Goal: Task Accomplishment & Management: Manage account settings

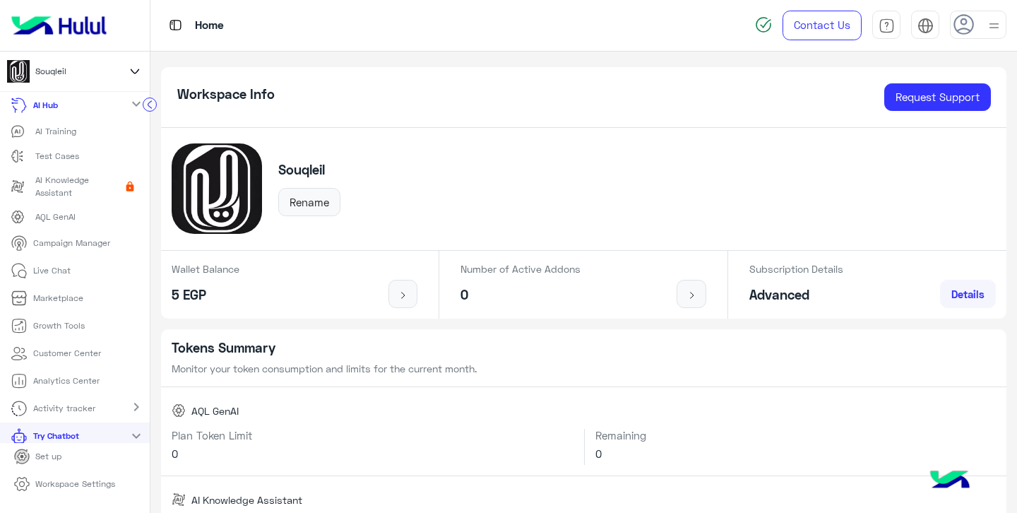
scroll to position [83, 0]
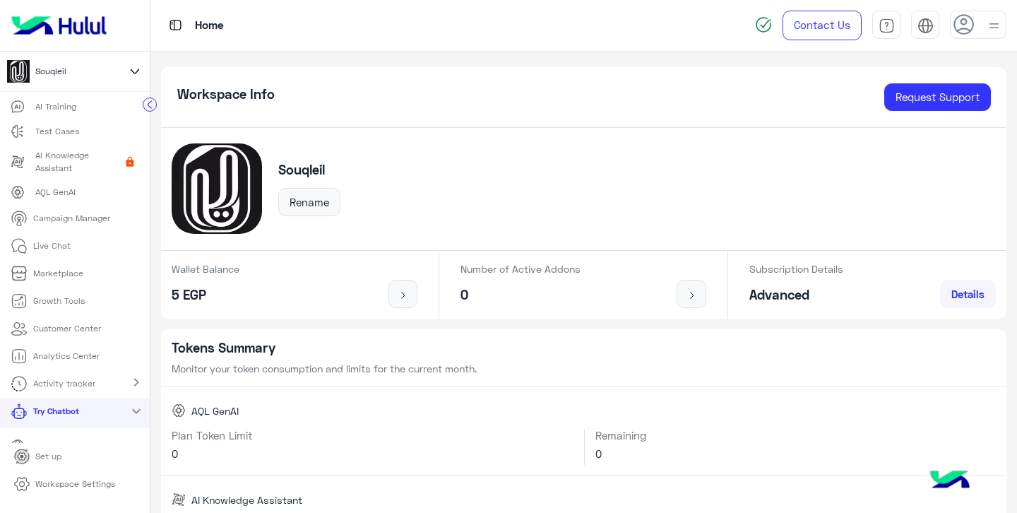
click at [81, 251] on li "Live Chat" at bounding box center [75, 246] width 150 height 28
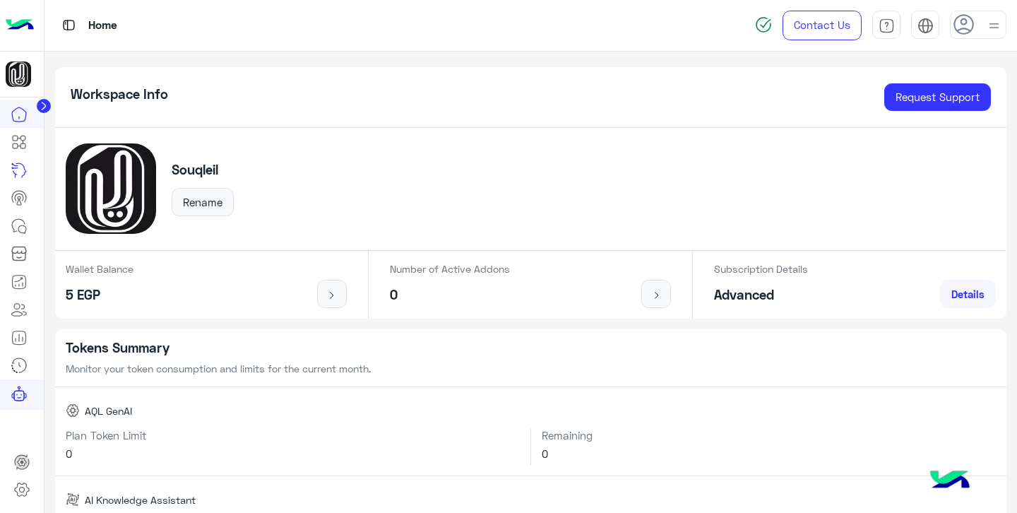
click at [37, 105] on circle at bounding box center [44, 106] width 14 height 14
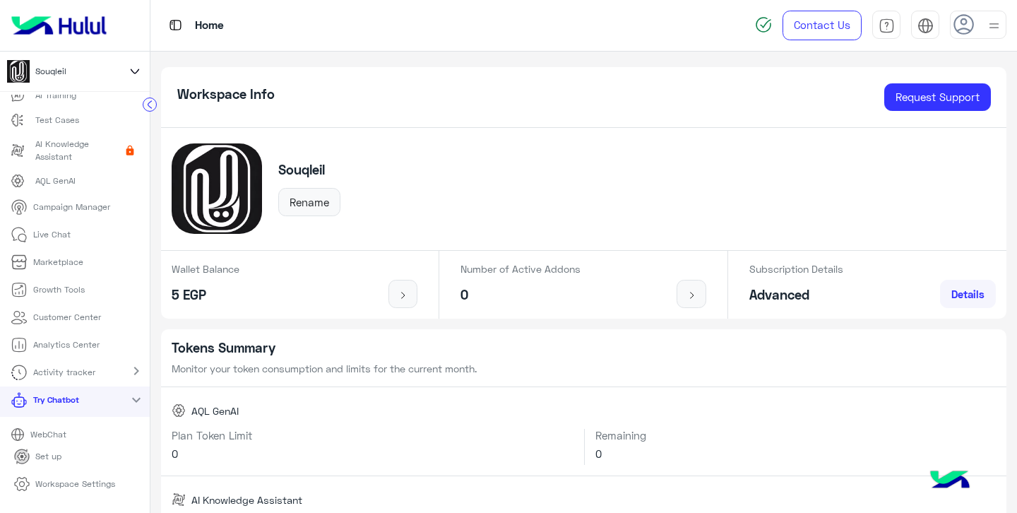
scroll to position [82, 0]
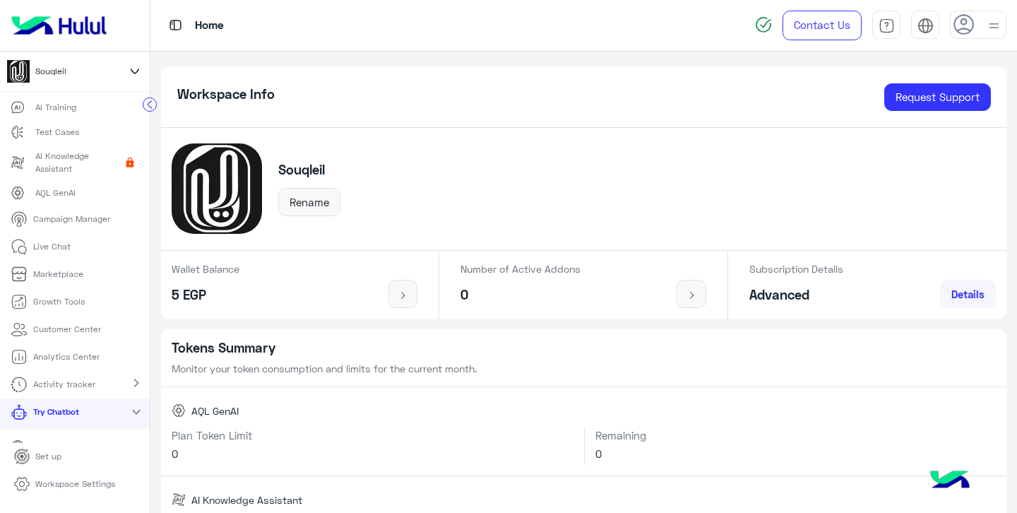
click at [76, 247] on link "Live Chat" at bounding box center [40, 247] width 81 height 28
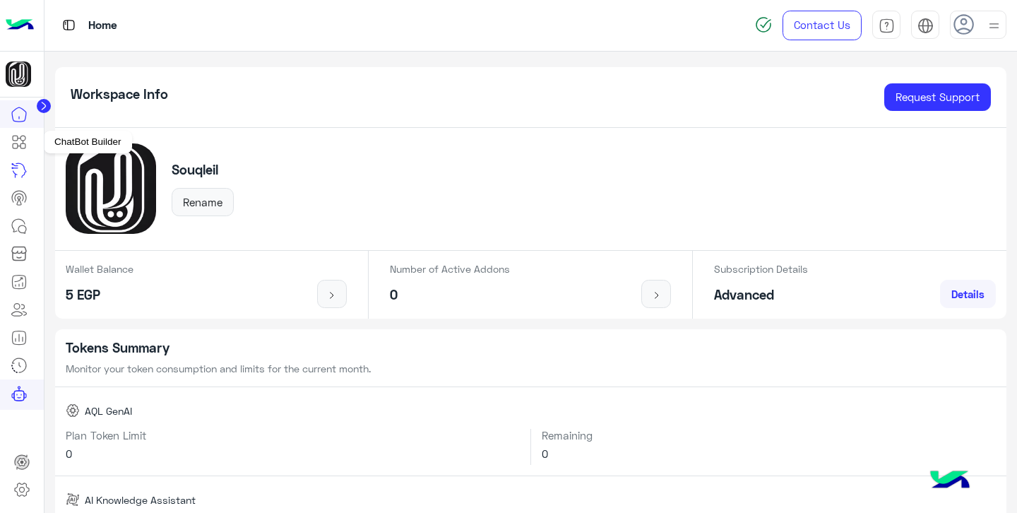
click at [25, 141] on icon at bounding box center [19, 141] width 17 height 17
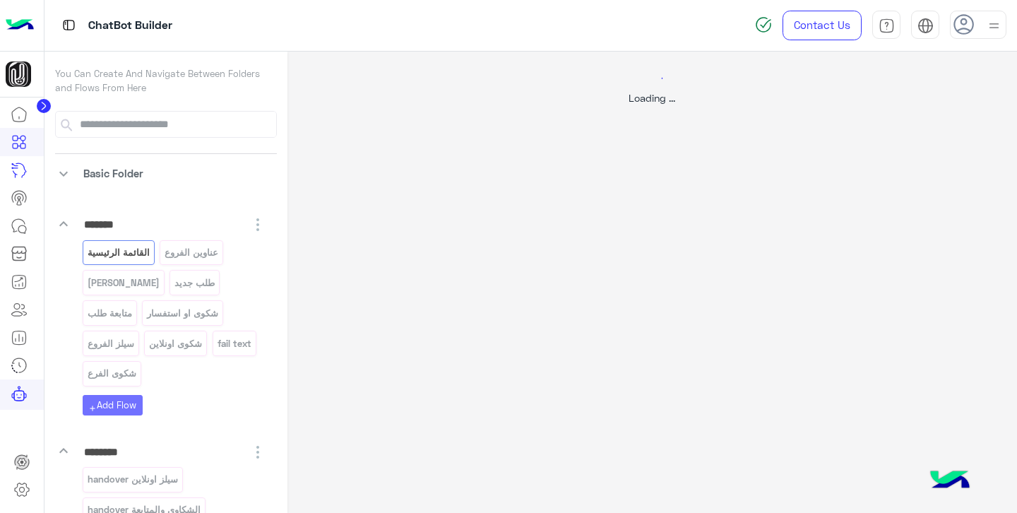
select select "*"
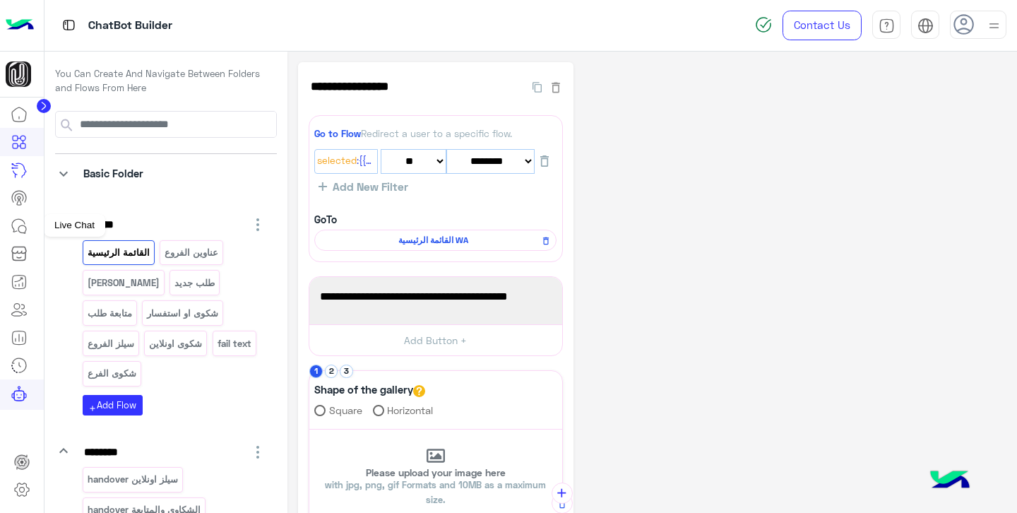
click at [20, 222] on icon at bounding box center [19, 225] width 17 height 17
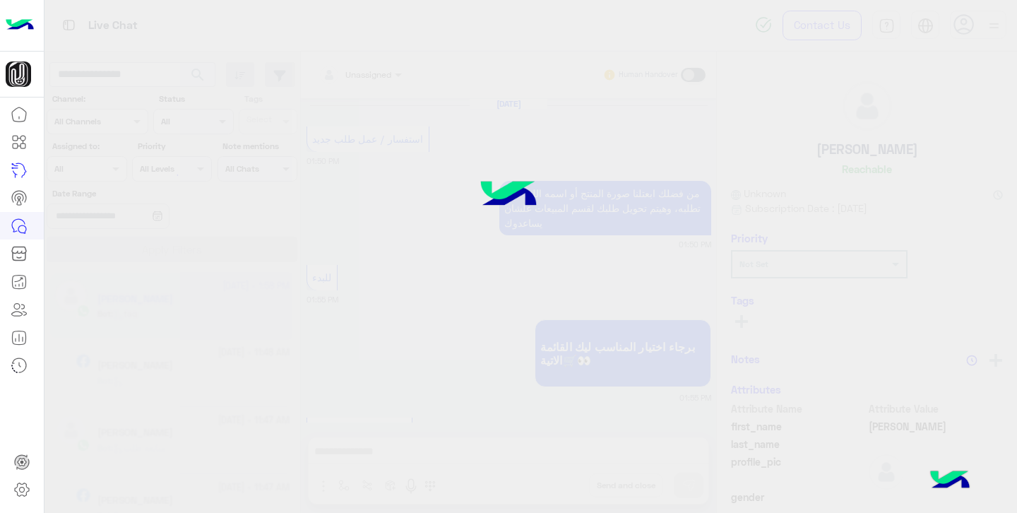
scroll to position [1222, 0]
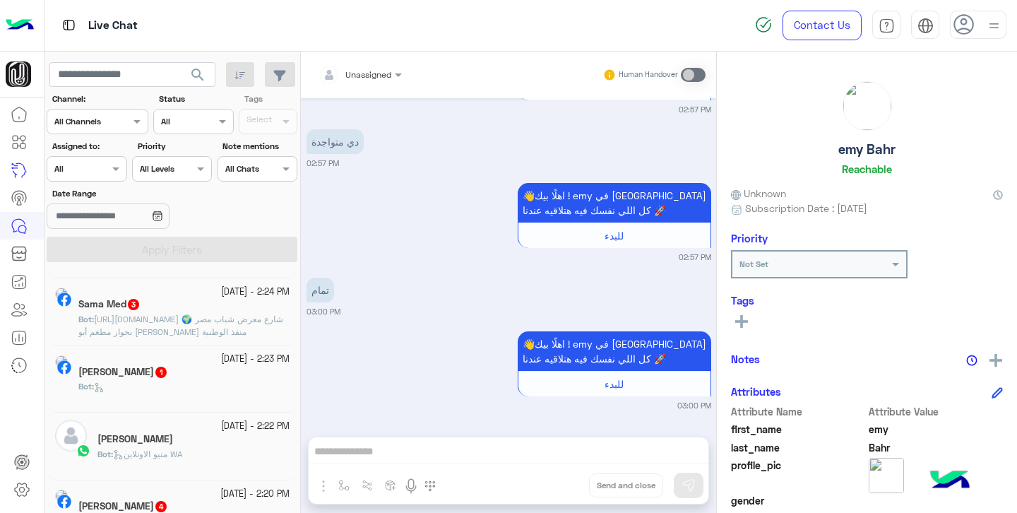
scroll to position [551, 0]
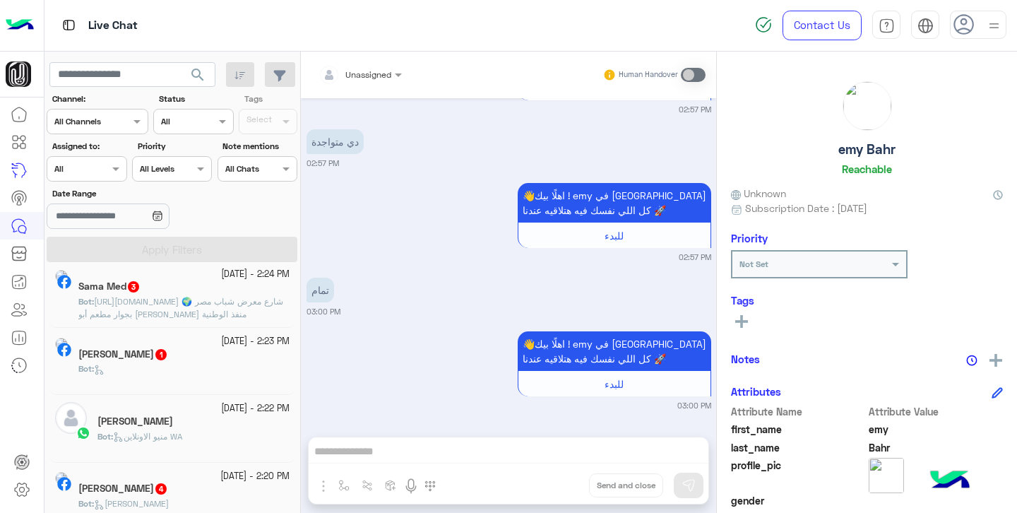
click at [201, 365] on div "Bot :" at bounding box center [183, 374] width 211 height 25
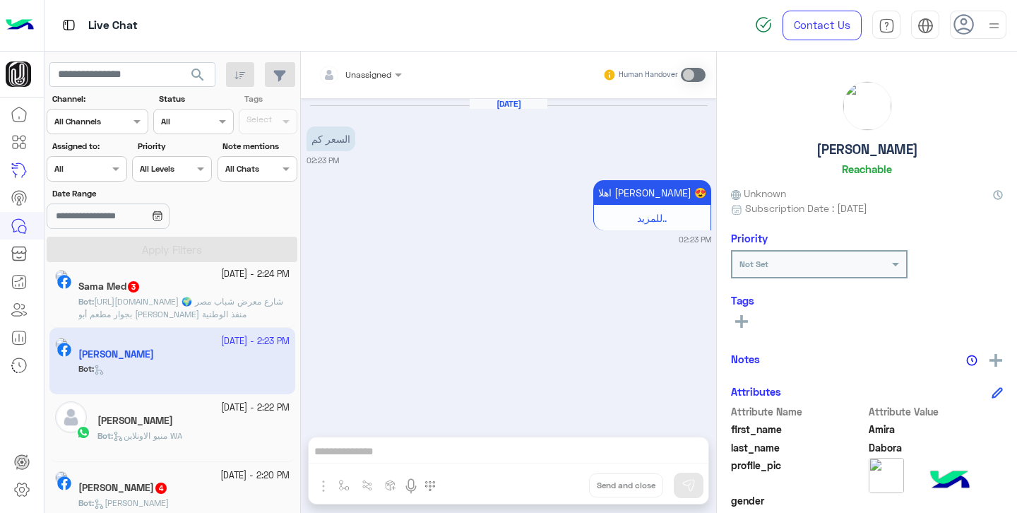
click at [165, 305] on span "https://goo.gl/maps/tUpi9euGTrtNJvY78 🌍 شارع معرض شباب مصر بجوار مطعم أبو هاشم …" at bounding box center [180, 307] width 205 height 23
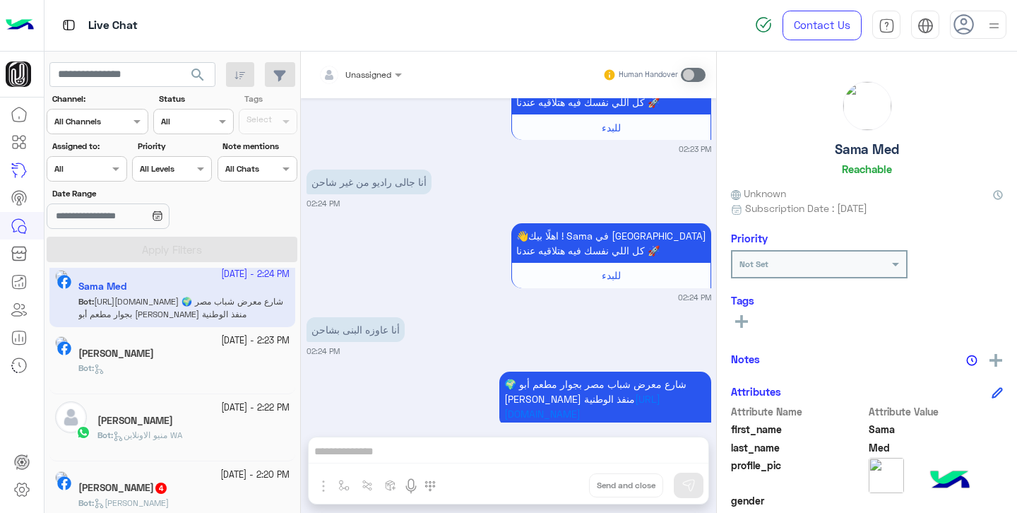
scroll to position [135, 0]
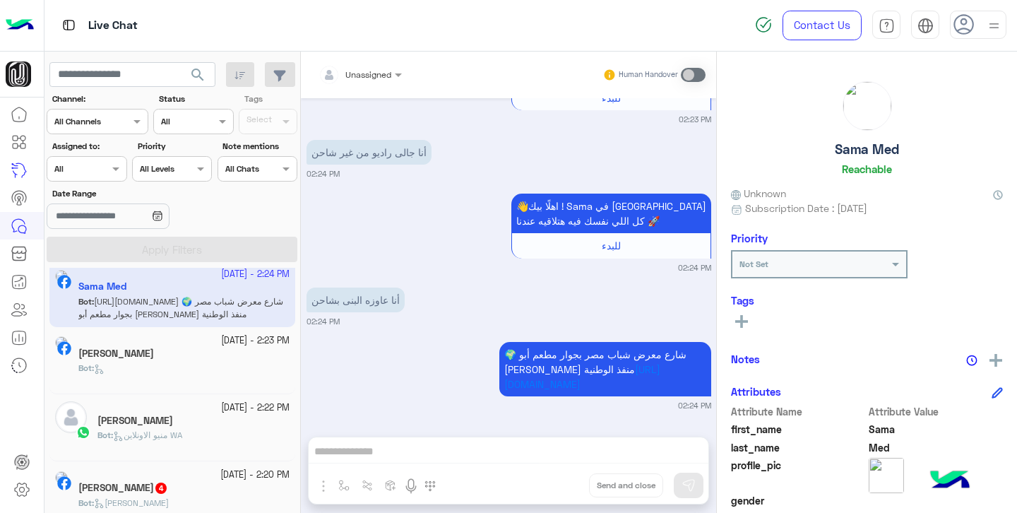
click at [486, 329] on div "Oct 6, 2025 GET_STARTED_PAYLOAD 02:23 PM 👋اهلًا بيك ! Sama في سوق الليل كل اللي…" at bounding box center [508, 260] width 415 height 324
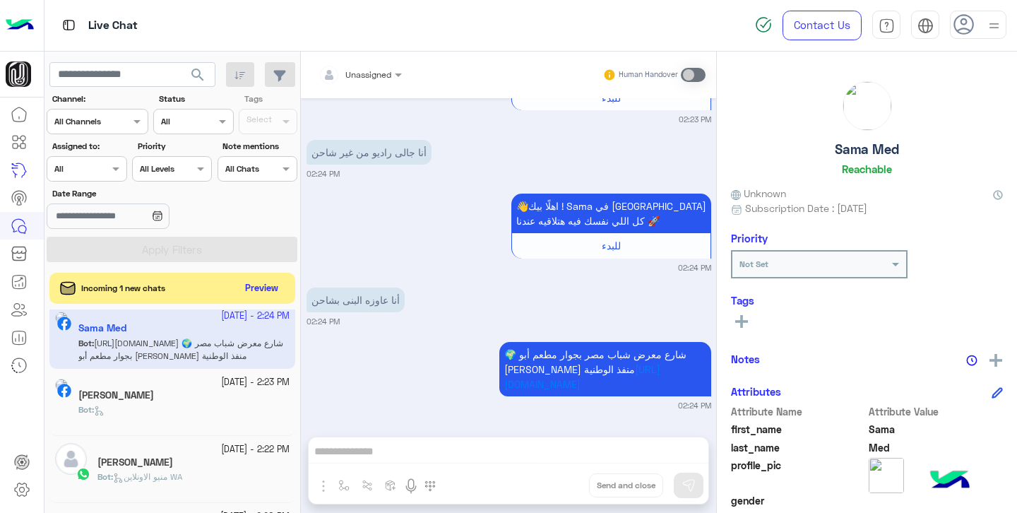
click at [163, 363] on app-inbox-user "6 October - 2:24 PM Sama Med Bot : https://goo.gl/maps/tUpi9euGTrtNJvY78 🌍 شارع…" at bounding box center [172, 335] width 246 height 66
click at [153, 399] on h5 "Amira Dabora" at bounding box center [116, 395] width 76 height 12
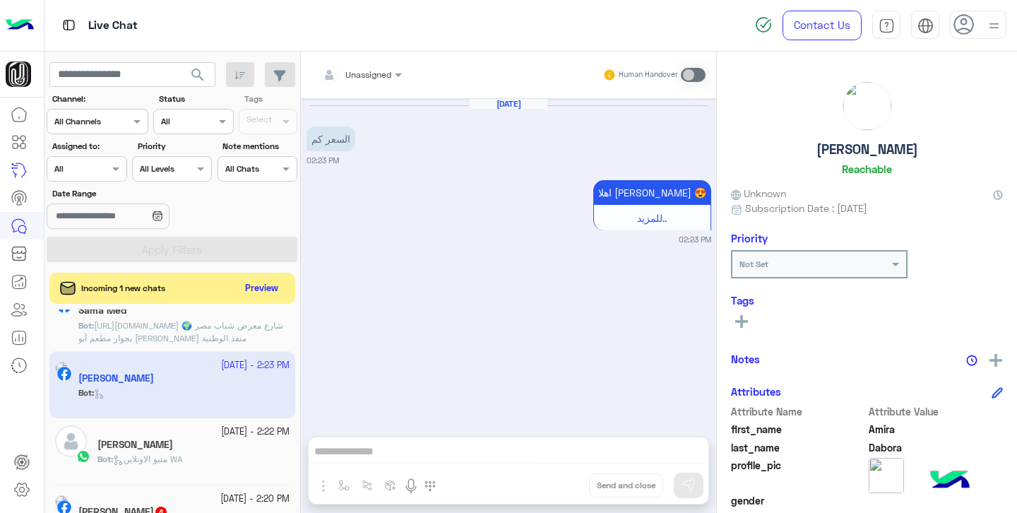
scroll to position [571, 0]
click at [168, 383] on app-inbox-user "6 October - 2:23 PM Amira Dabora Bot :" at bounding box center [172, 383] width 246 height 66
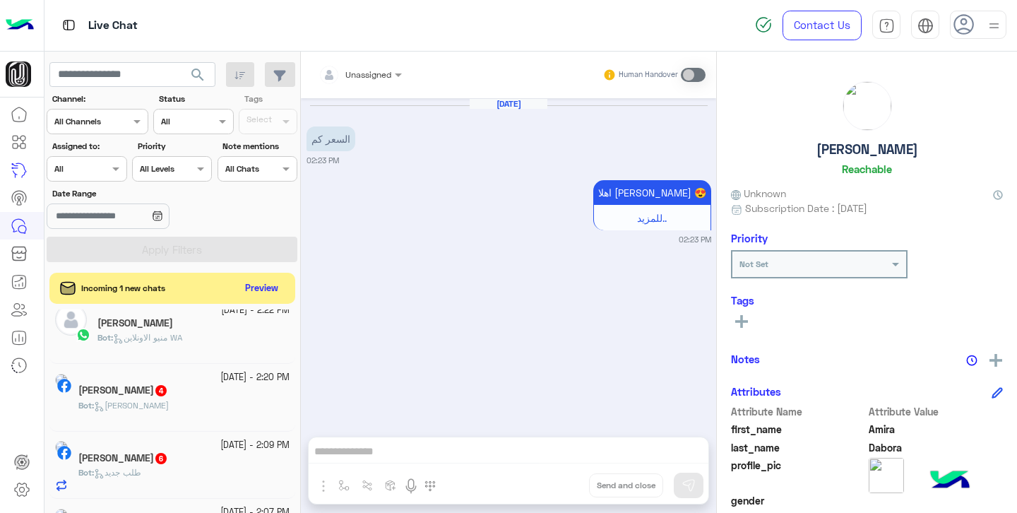
click at [186, 347] on div "Bot : منيو الاونلاين WA" at bounding box center [193, 343] width 192 height 25
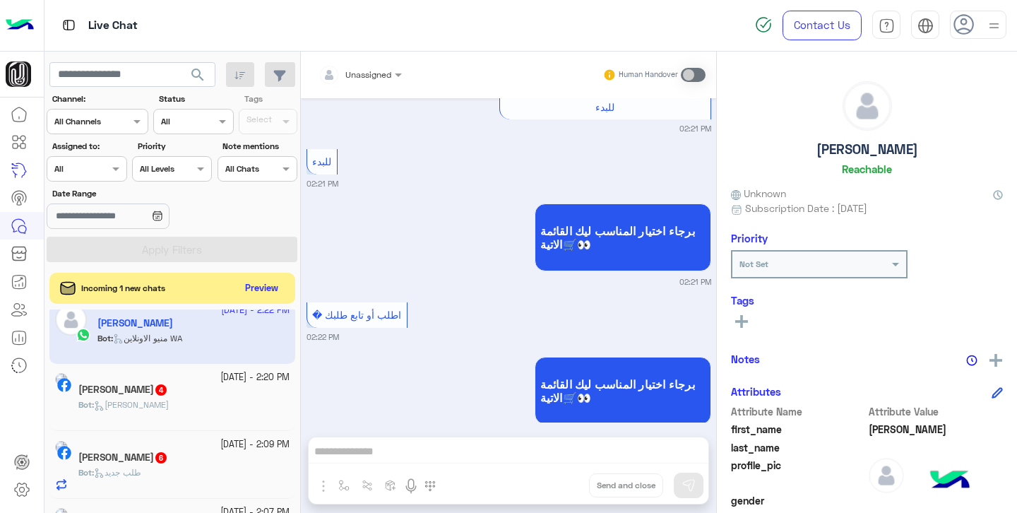
scroll to position [691, 0]
click at [164, 386] on h5 "الحاج القاضي 4" at bounding box center [123, 389] width 90 height 12
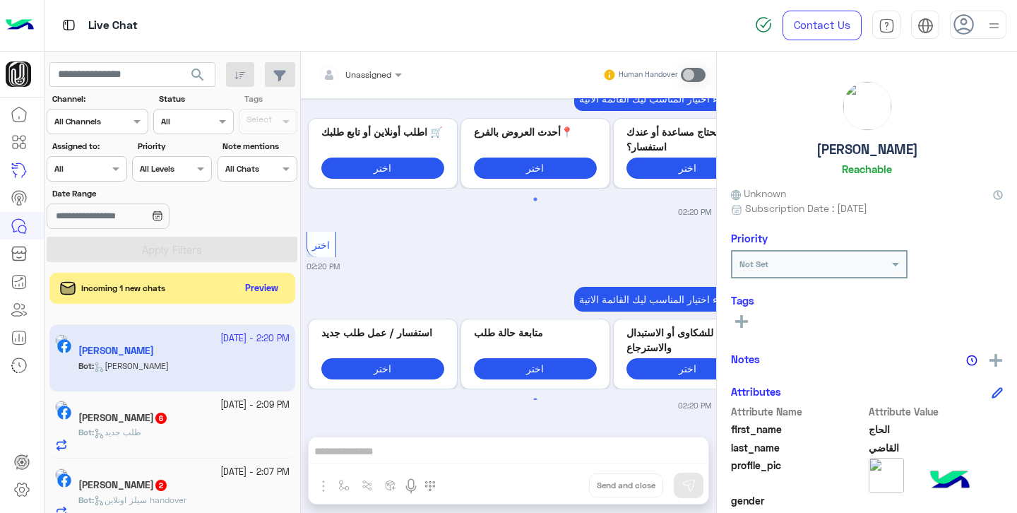
scroll to position [740, 0]
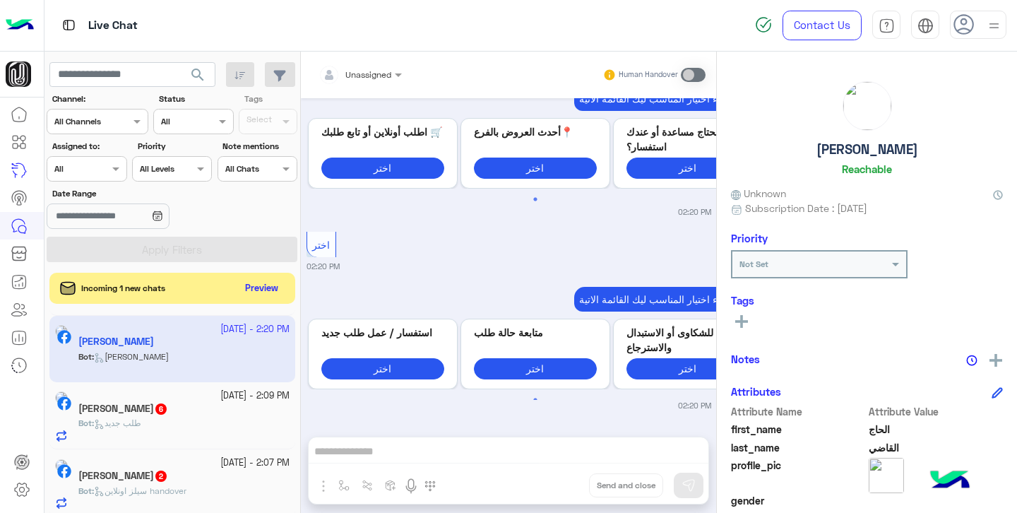
click at [190, 411] on div "Ali Sameh 6" at bounding box center [183, 410] width 211 height 15
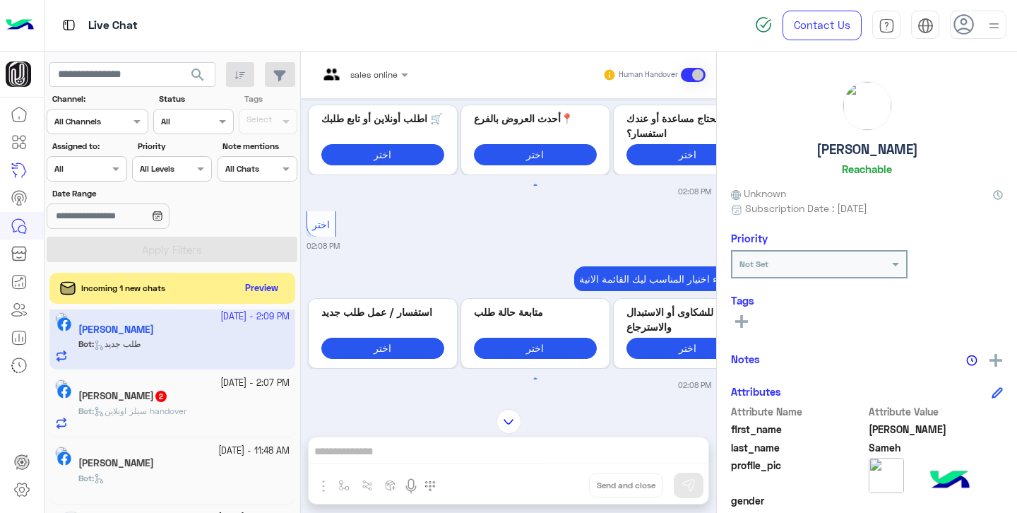
scroll to position [363, 0]
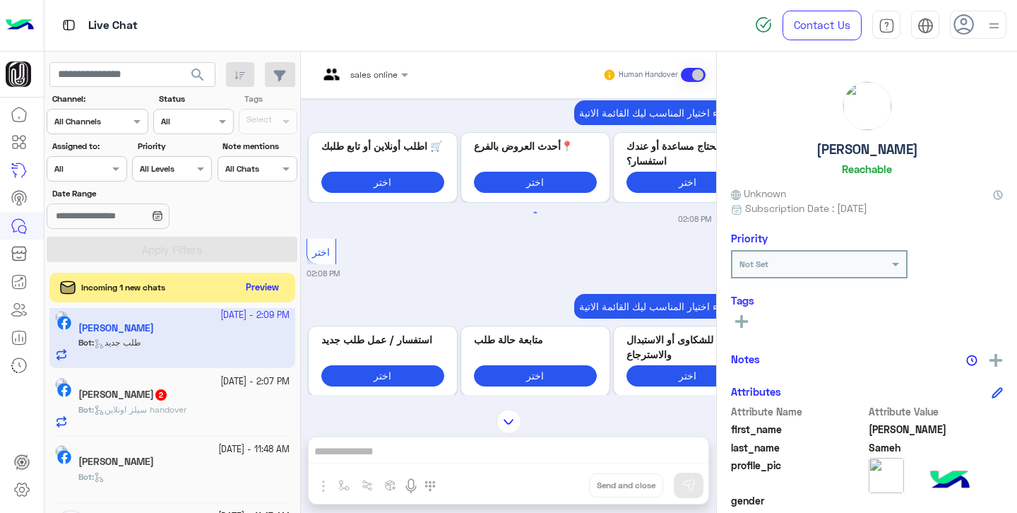
click at [261, 290] on button "Preview" at bounding box center [263, 287] width 44 height 19
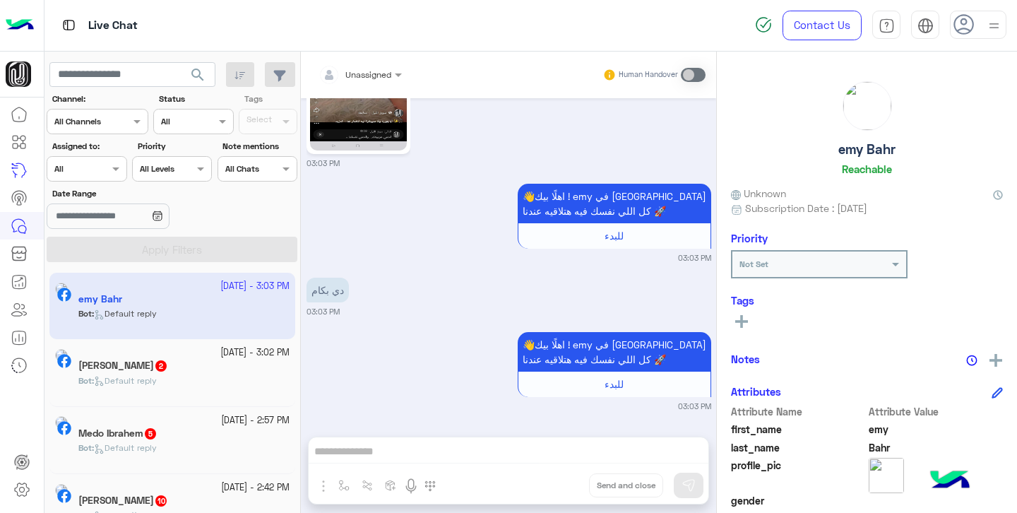
click at [189, 314] on app-inbox-user "6 October - 3:03 PM emy Bahr Bot : Default reply" at bounding box center [172, 306] width 246 height 66
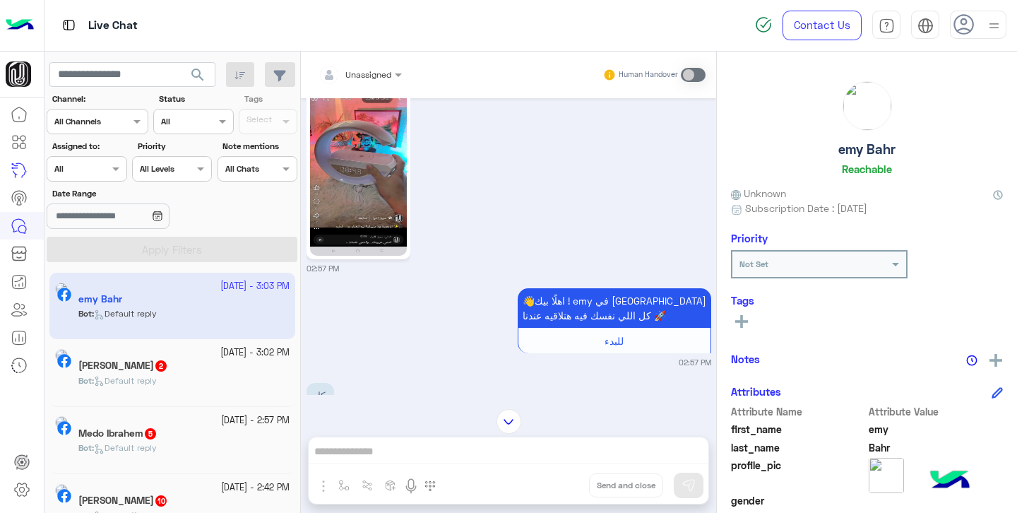
click at [167, 370] on div "Marwa Aref 2" at bounding box center [183, 366] width 211 height 15
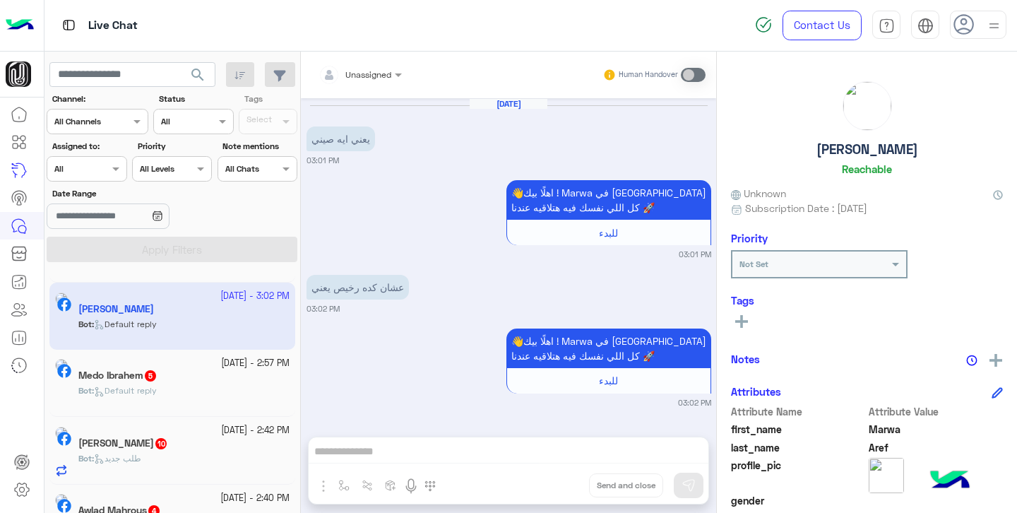
scroll to position [59, 0]
click at [185, 389] on div "Bot : Default reply" at bounding box center [183, 394] width 211 height 25
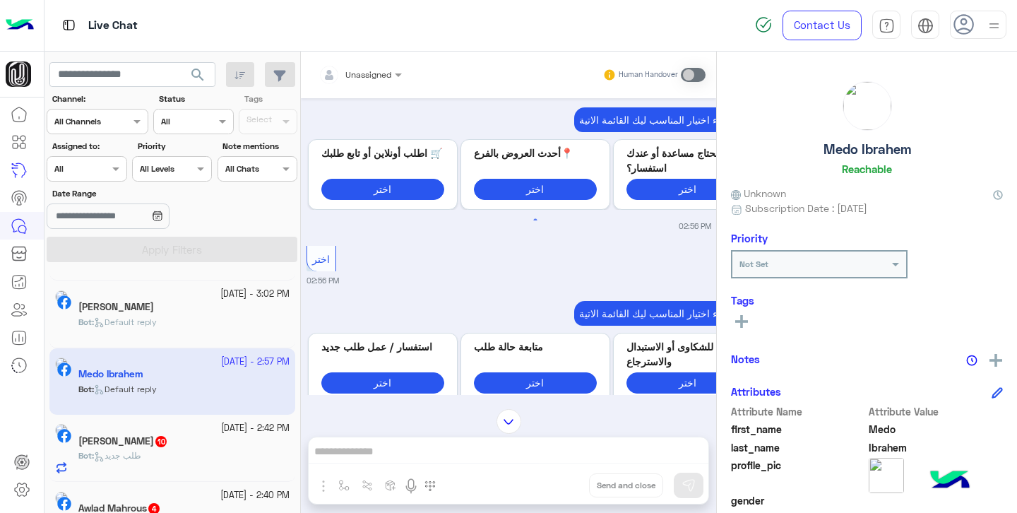
scroll to position [518, 0]
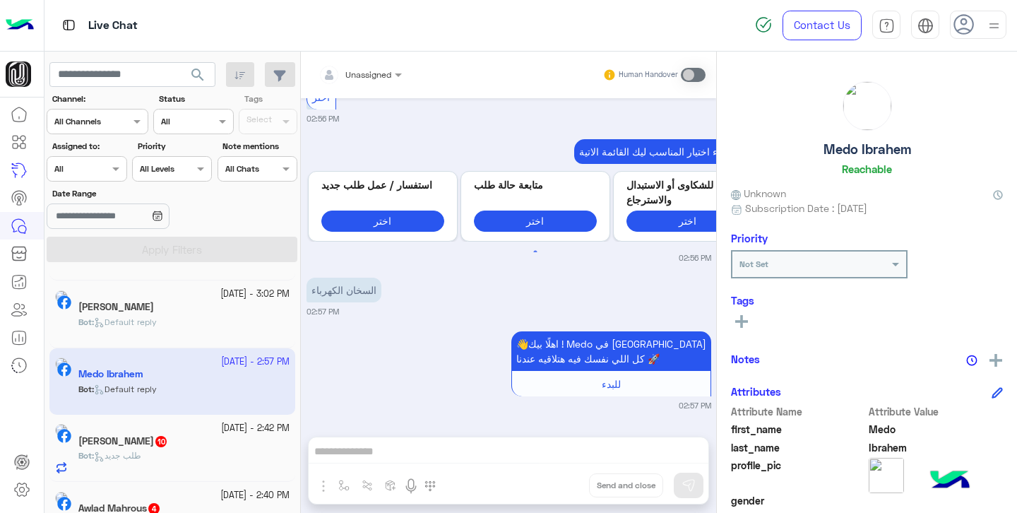
click at [105, 318] on icon at bounding box center [99, 322] width 11 height 11
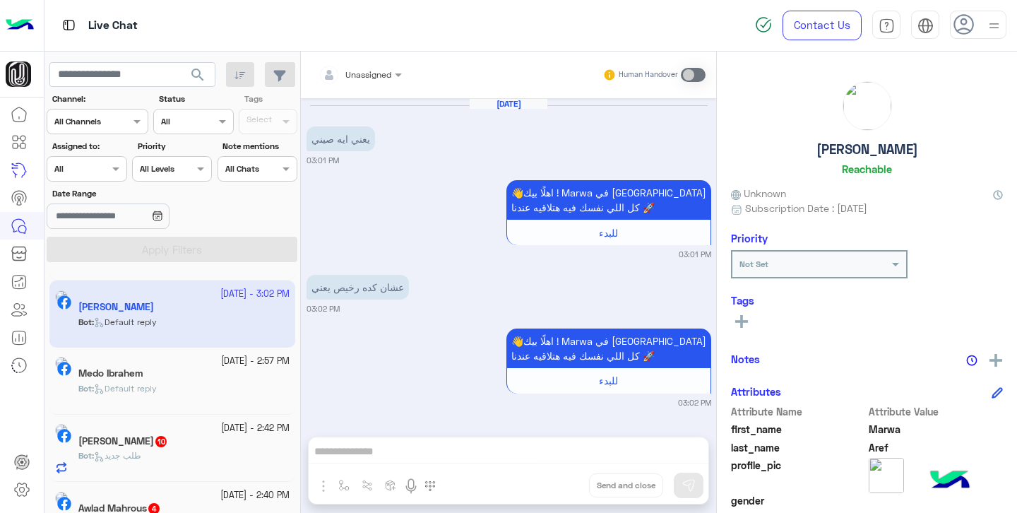
click at [105, 119] on input "text" at bounding box center [80, 120] width 52 height 13
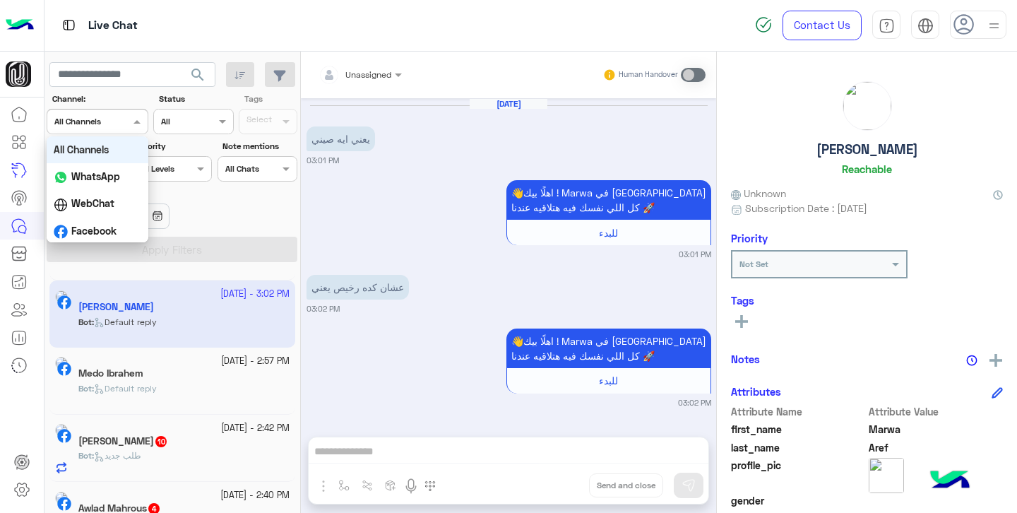
click at [105, 119] on input "text" at bounding box center [80, 120] width 52 height 13
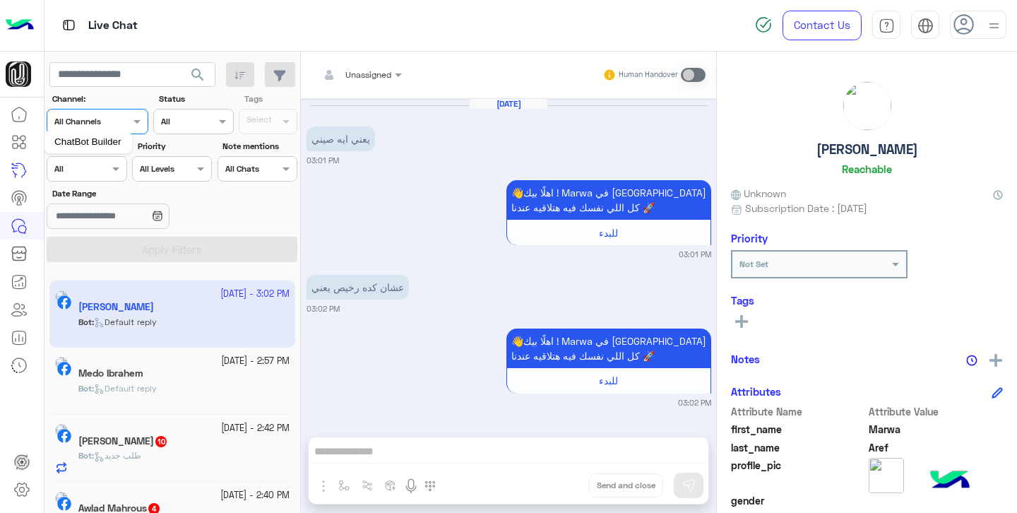
click at [21, 147] on icon at bounding box center [19, 141] width 17 height 17
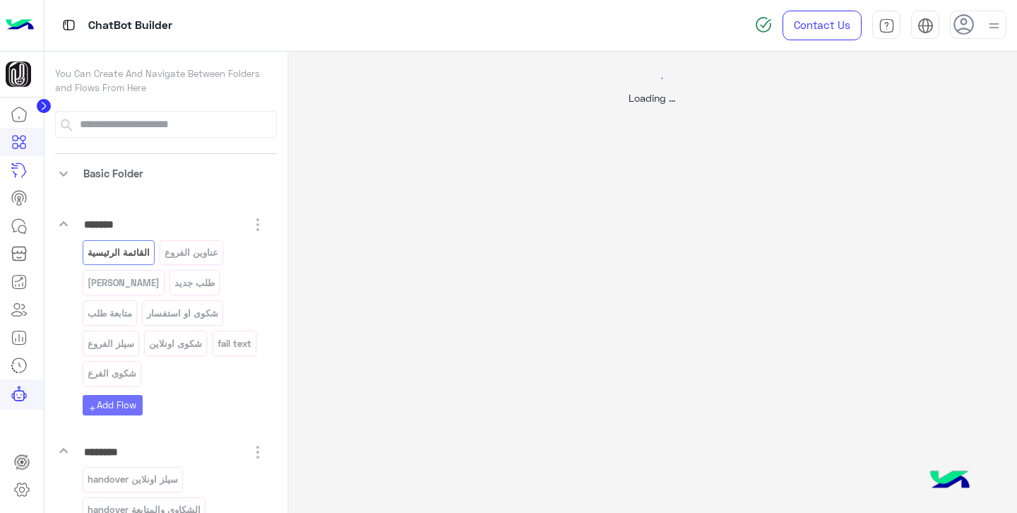
select select "*"
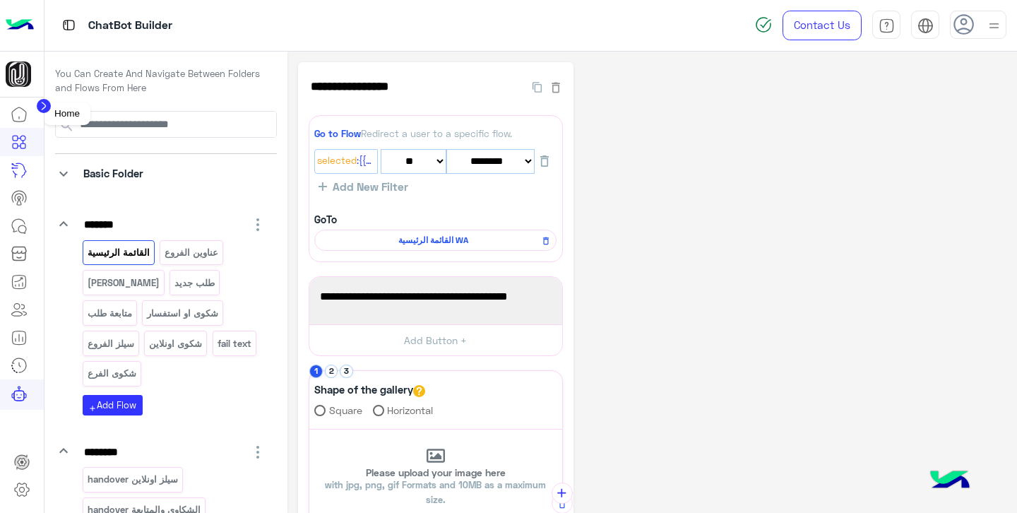
click at [25, 116] on icon at bounding box center [19, 114] width 14 height 14
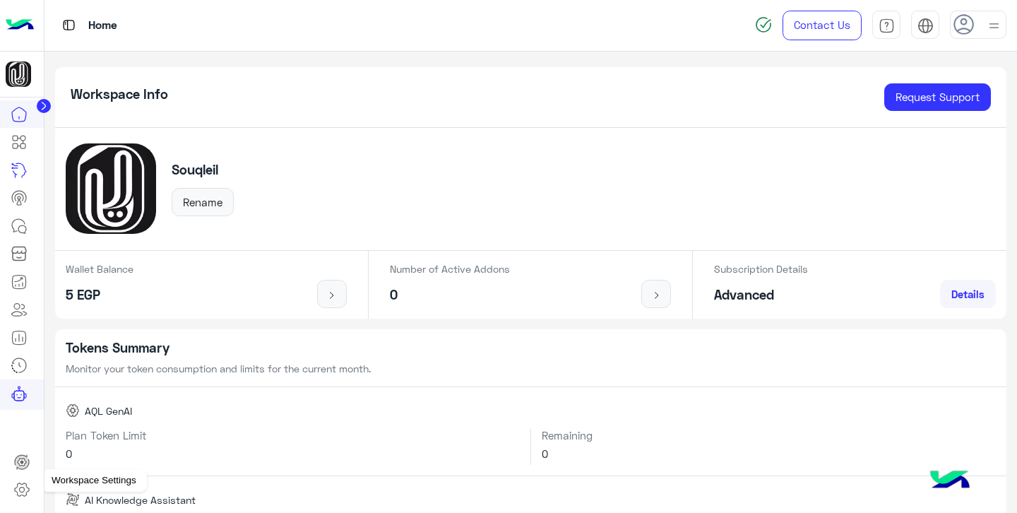
click at [20, 491] on icon at bounding box center [21, 489] width 5 height 5
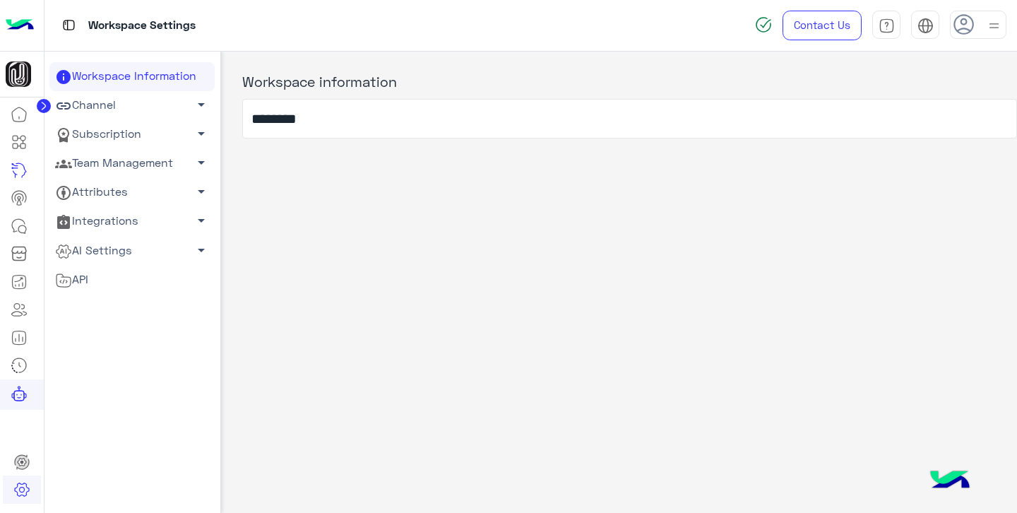
click at [136, 160] on link "Team Management arrow_drop_down" at bounding box center [131, 163] width 165 height 29
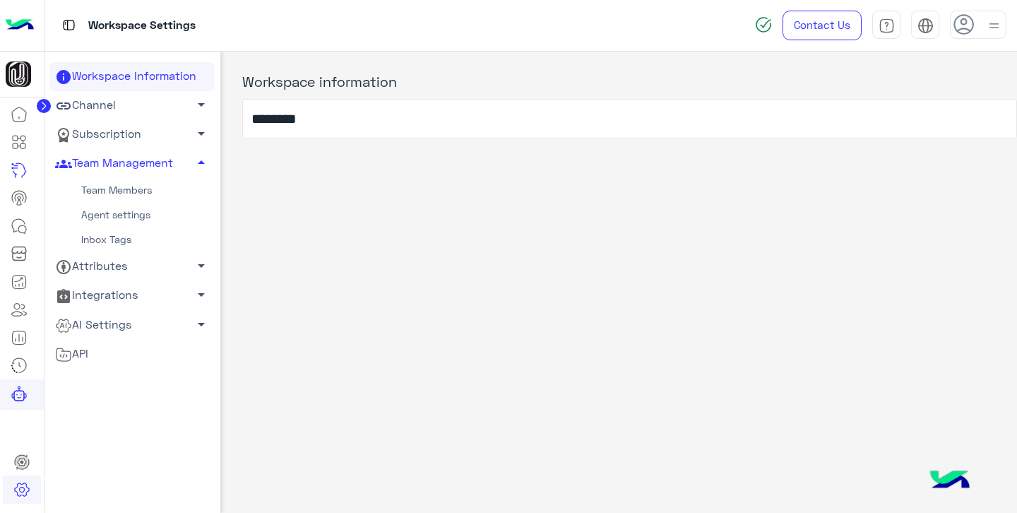
click at [126, 195] on link "Team Members" at bounding box center [131, 190] width 165 height 25
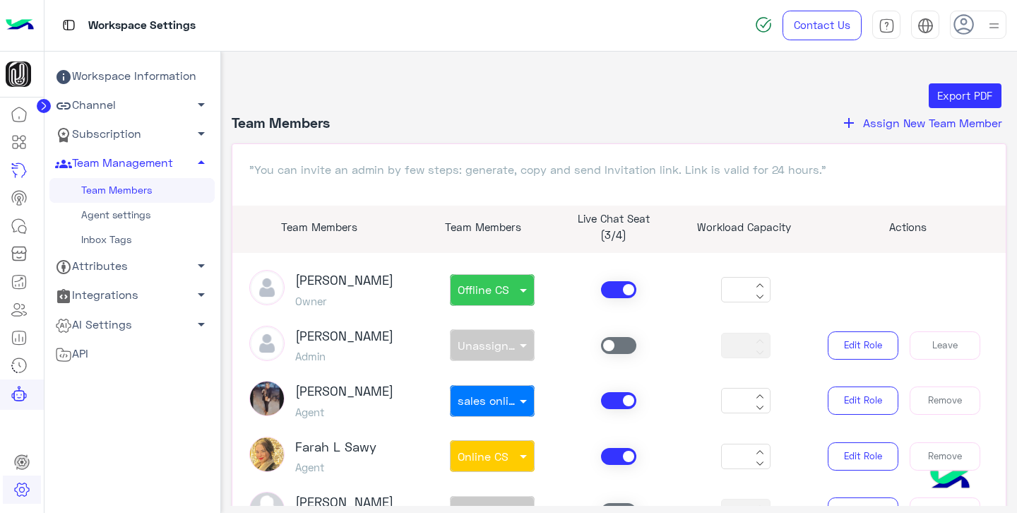
click at [885, 124] on span "Assign New Team Member" at bounding box center [932, 122] width 139 height 13
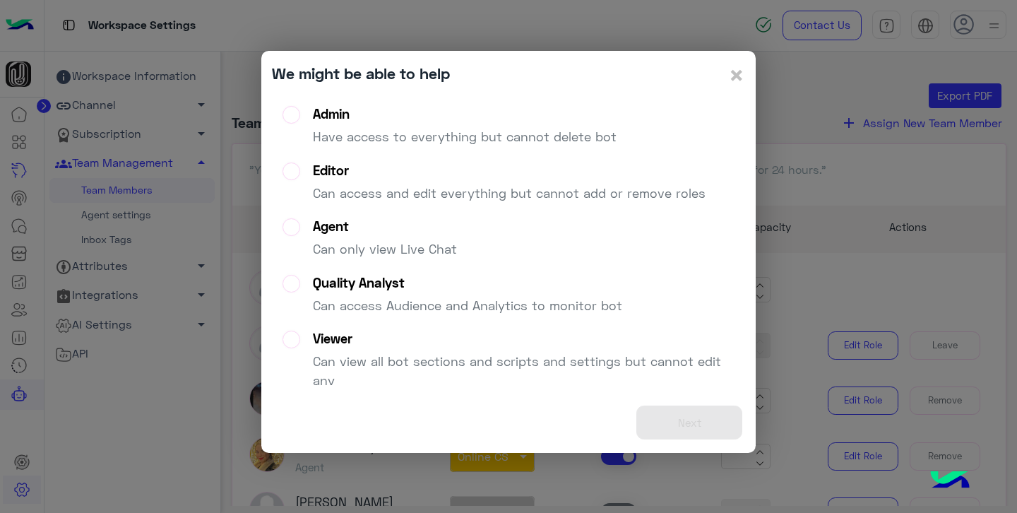
click at [397, 233] on div "Agent" at bounding box center [385, 226] width 144 height 16
click at [692, 420] on button "Next" at bounding box center [689, 422] width 106 height 35
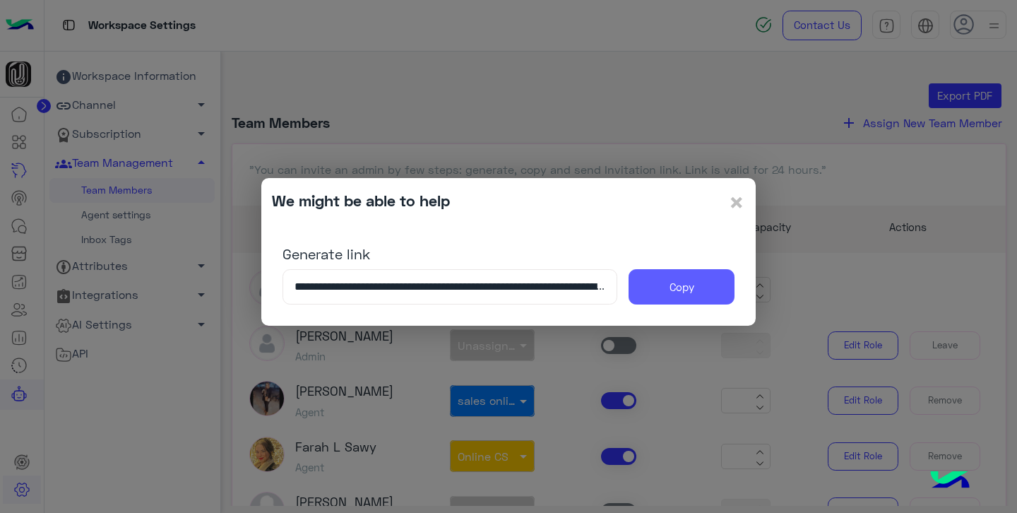
click at [680, 286] on button "Copy" at bounding box center [681, 286] width 106 height 35
click at [740, 204] on span "×" at bounding box center [736, 202] width 17 height 32
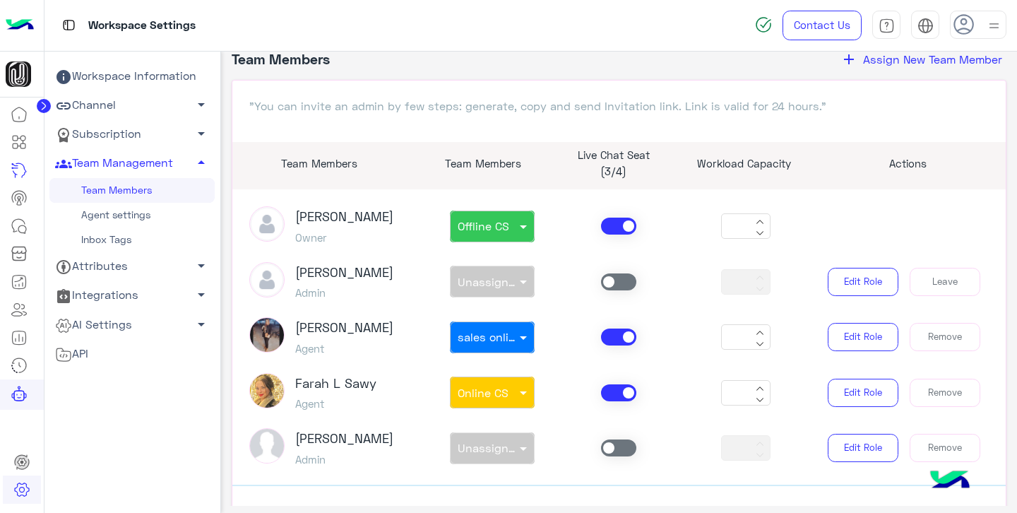
scroll to position [67, 0]
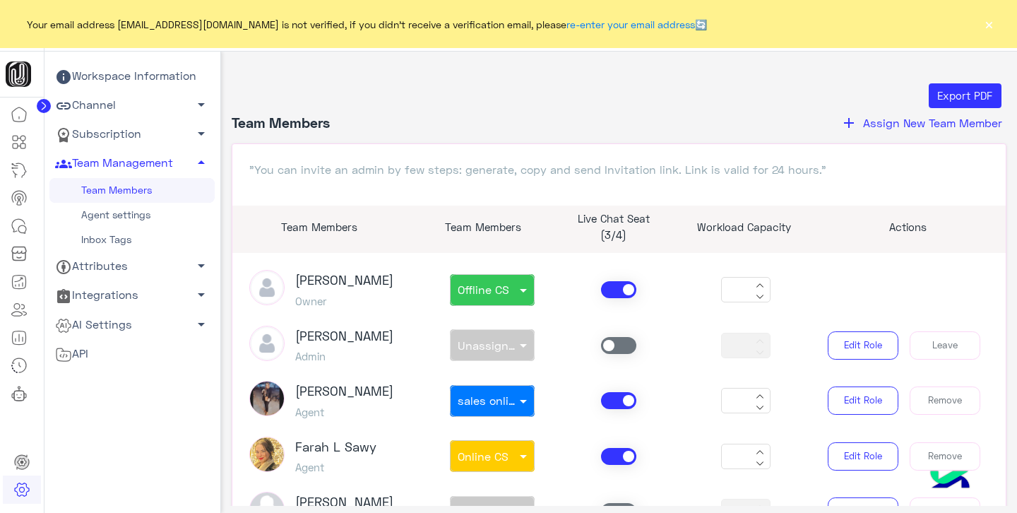
click at [518, 340] on div "non × Unassigned team" at bounding box center [492, 345] width 127 height 32
click at [608, 344] on span at bounding box center [618, 345] width 35 height 17
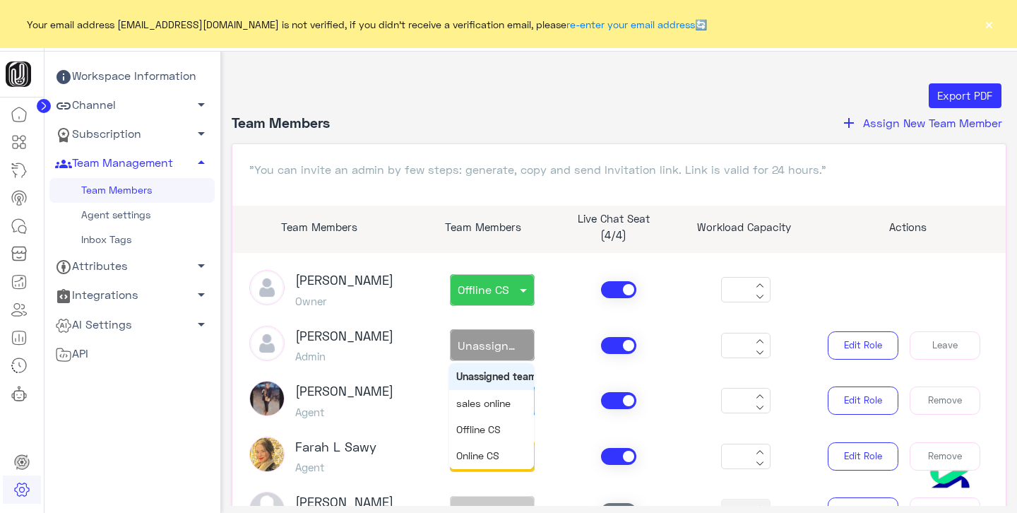
click at [510, 347] on span "Unassigned team" at bounding box center [505, 344] width 95 height 13
click at [496, 404] on span "sales online" at bounding box center [483, 403] width 54 height 12
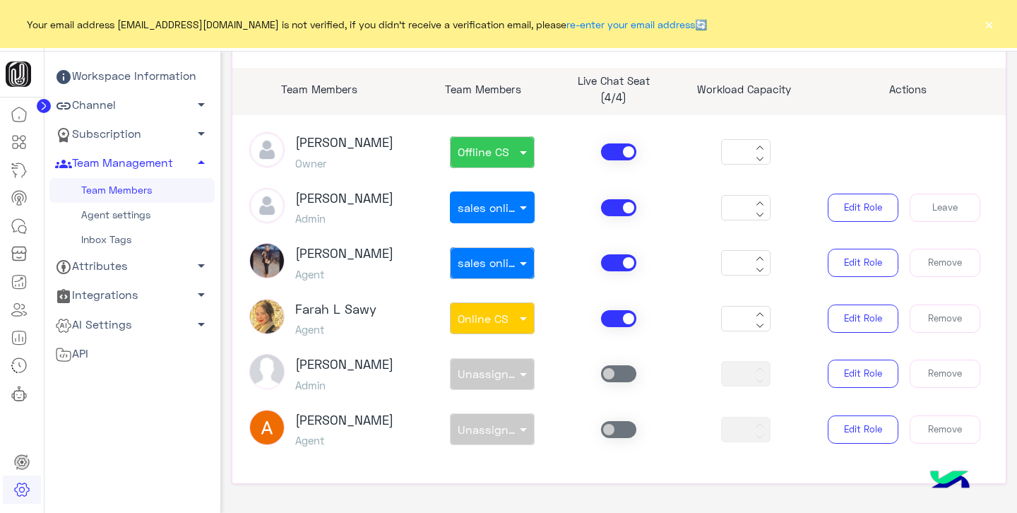
scroll to position [136, 0]
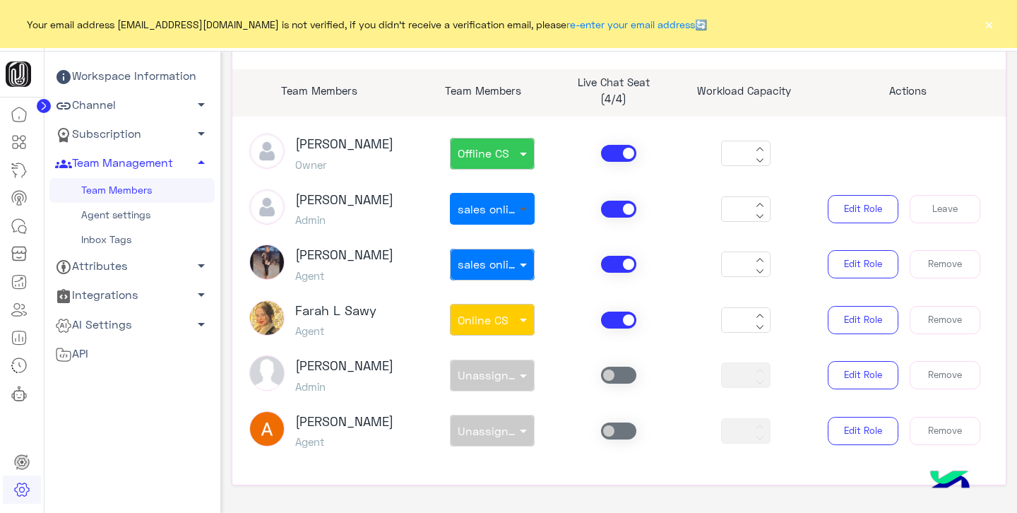
click at [516, 207] on span at bounding box center [525, 208] width 18 height 15
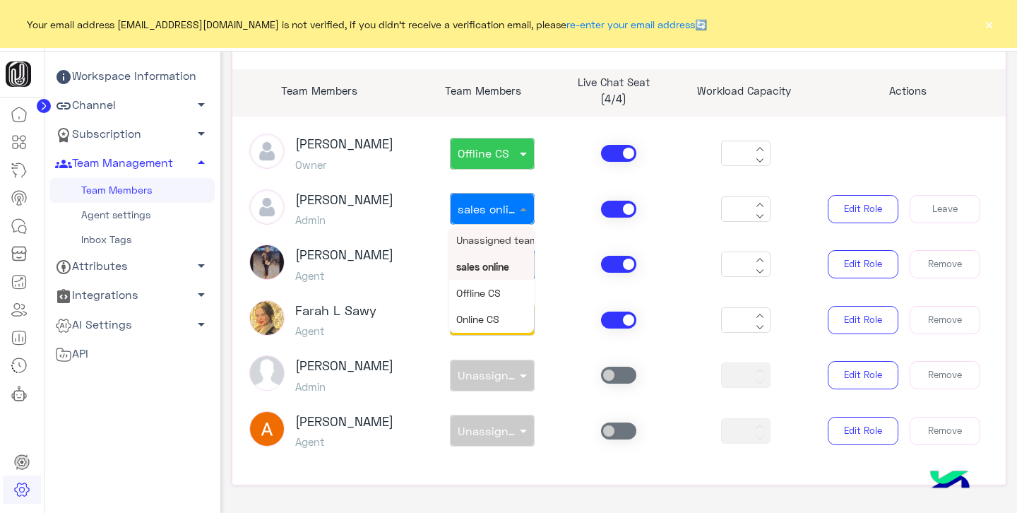
click at [496, 239] on span "Unassigned team" at bounding box center [497, 240] width 82 height 12
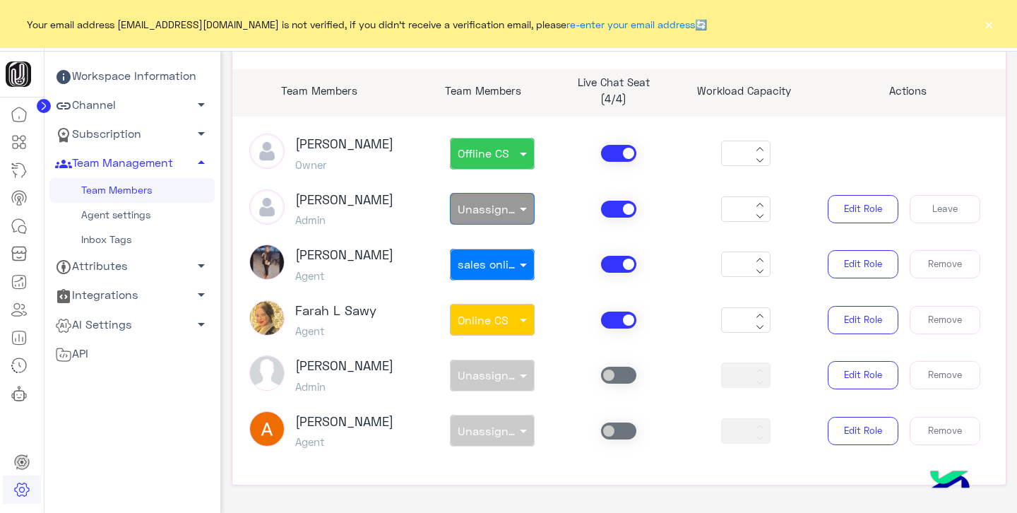
click at [623, 210] on span at bounding box center [618, 209] width 35 height 17
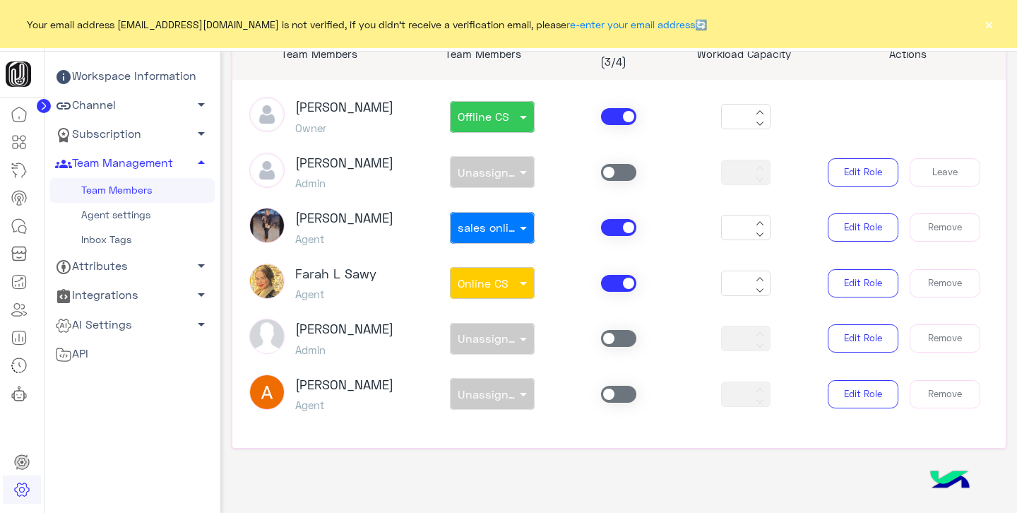
scroll to position [179, 0]
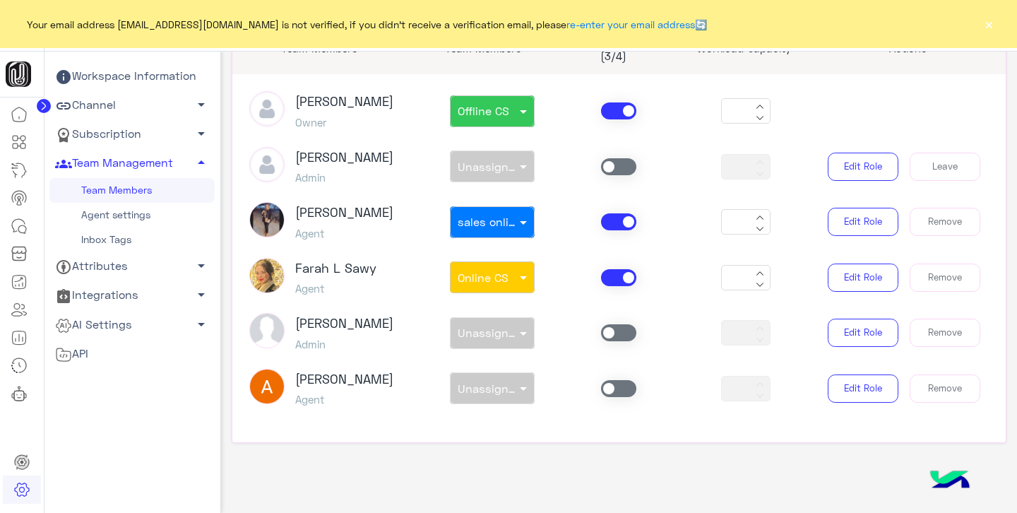
click at [500, 387] on div "non × Unassigned team" at bounding box center [492, 388] width 127 height 32
click at [611, 388] on span at bounding box center [618, 388] width 35 height 17
click at [507, 392] on span "Unassigned team" at bounding box center [505, 387] width 95 height 13
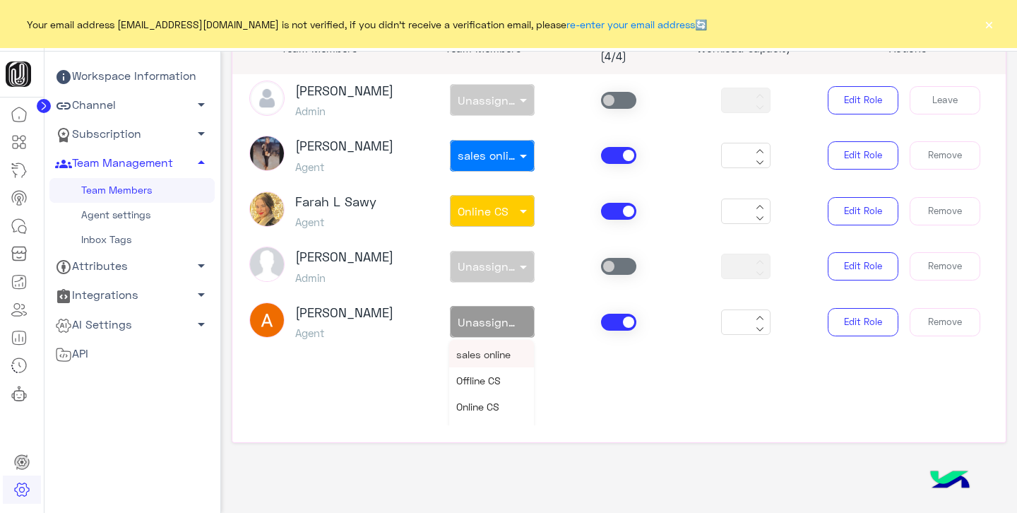
scroll to position [0, 0]
click at [490, 378] on span "sales online" at bounding box center [483, 380] width 54 height 12
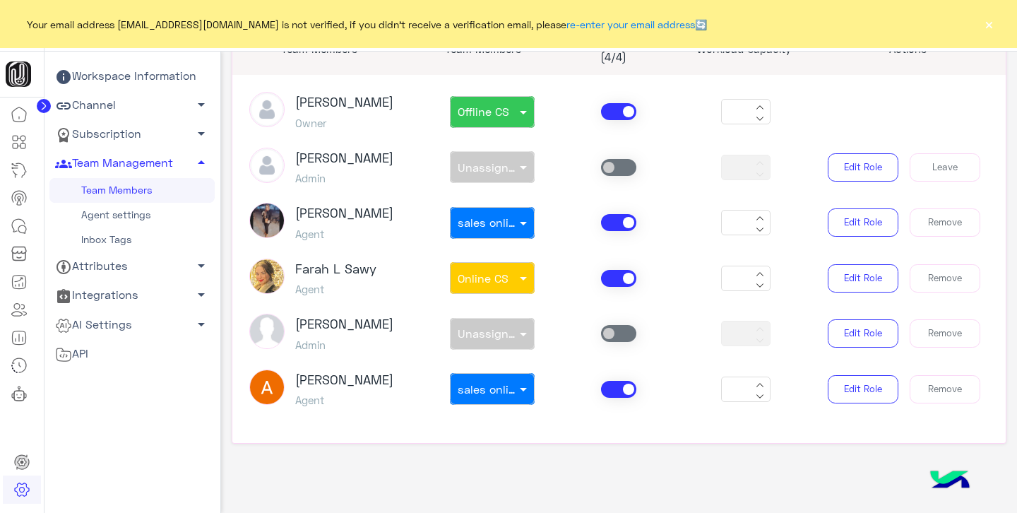
scroll to position [179, 0]
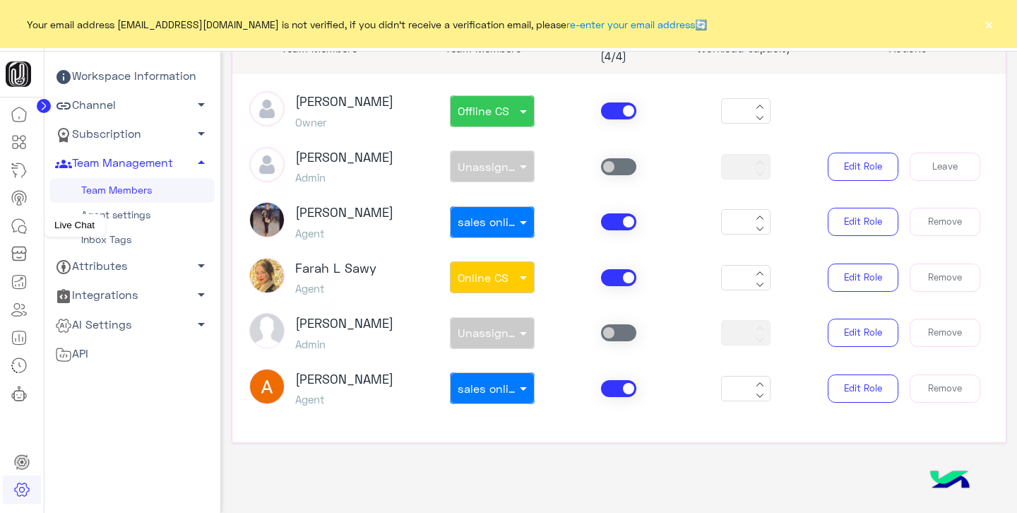
click at [24, 230] on icon at bounding box center [19, 225] width 17 height 17
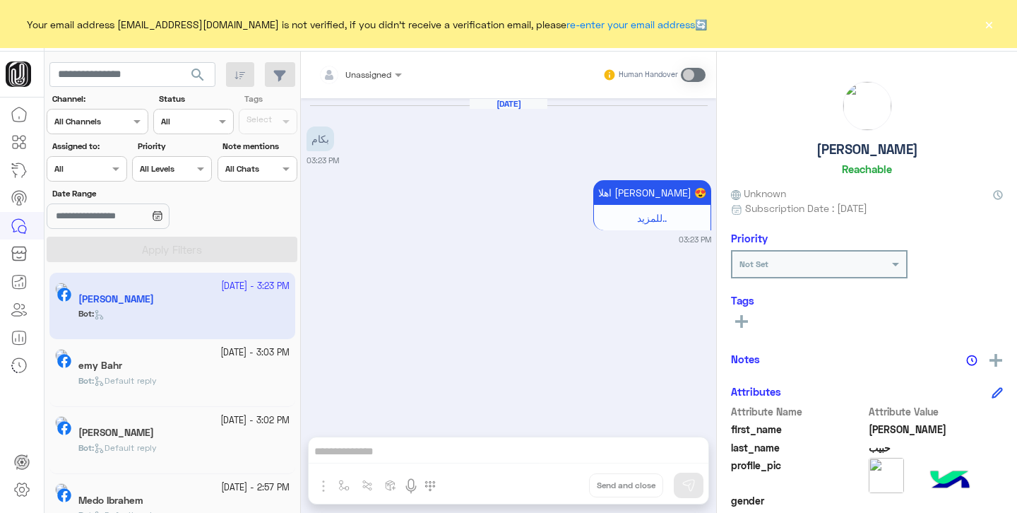
click at [179, 304] on app-inbox-user "6 October - 3:23 PM احمد حبيب Bot :" at bounding box center [172, 306] width 246 height 66
click at [157, 381] on span "Default reply" at bounding box center [125, 380] width 63 height 11
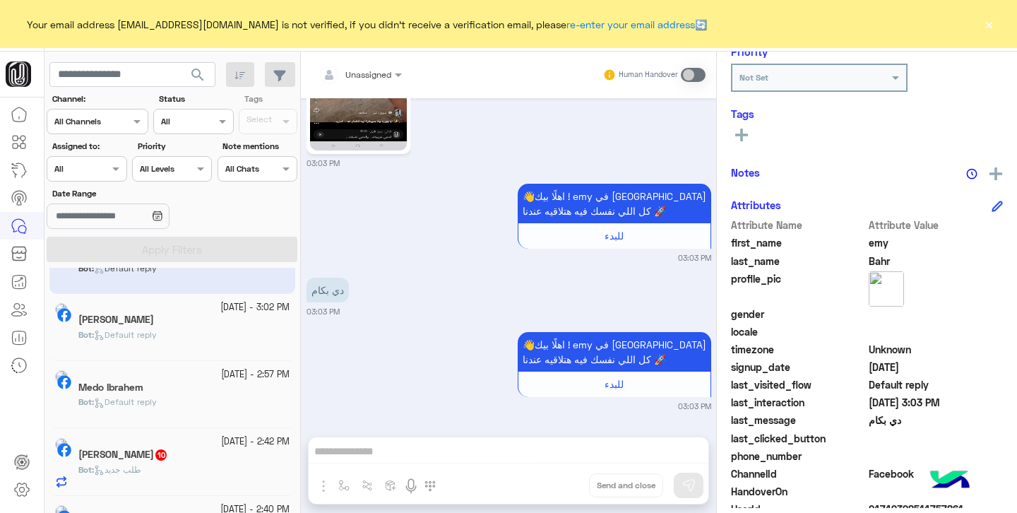
scroll to position [125, 0]
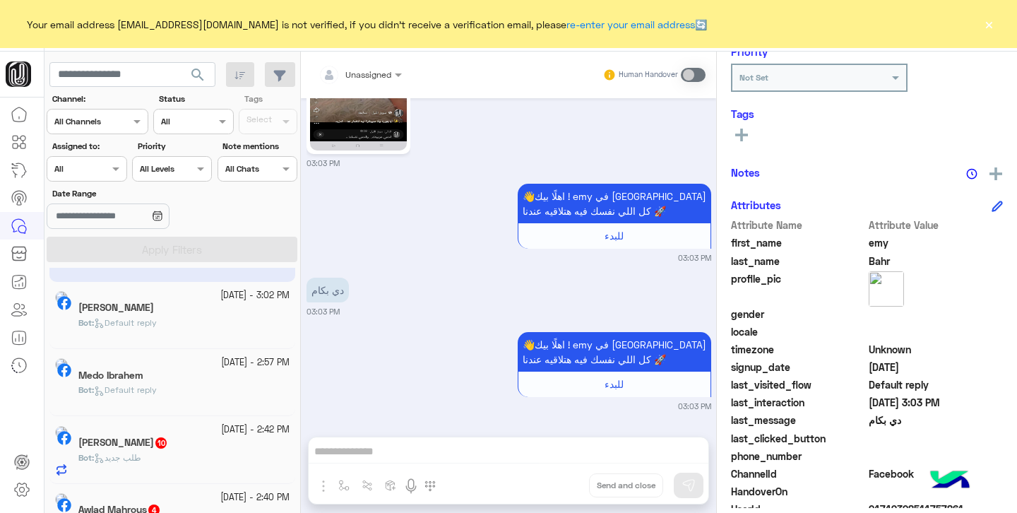
click at [180, 314] on div "Marwa Aref" at bounding box center [183, 309] width 211 height 15
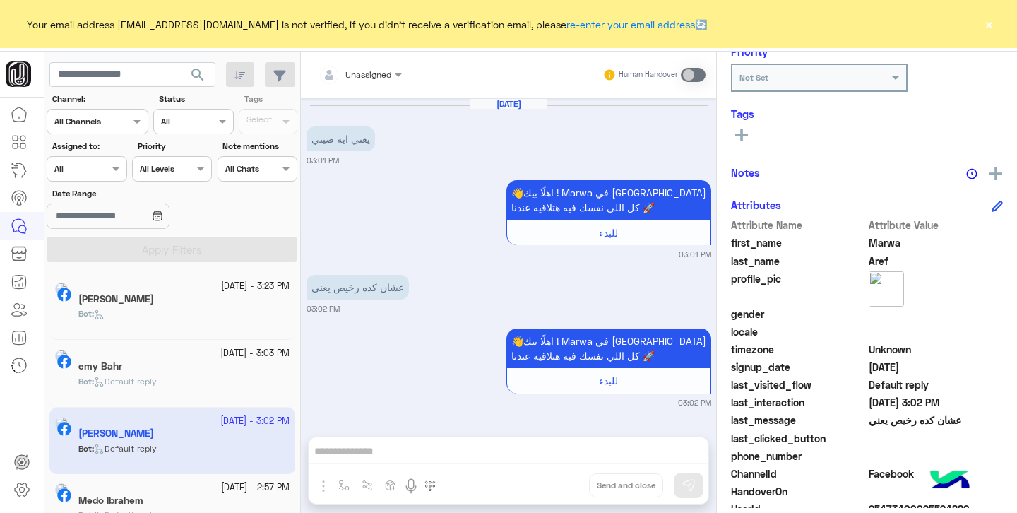
click at [169, 306] on div "احمد حبيب" at bounding box center [183, 300] width 211 height 15
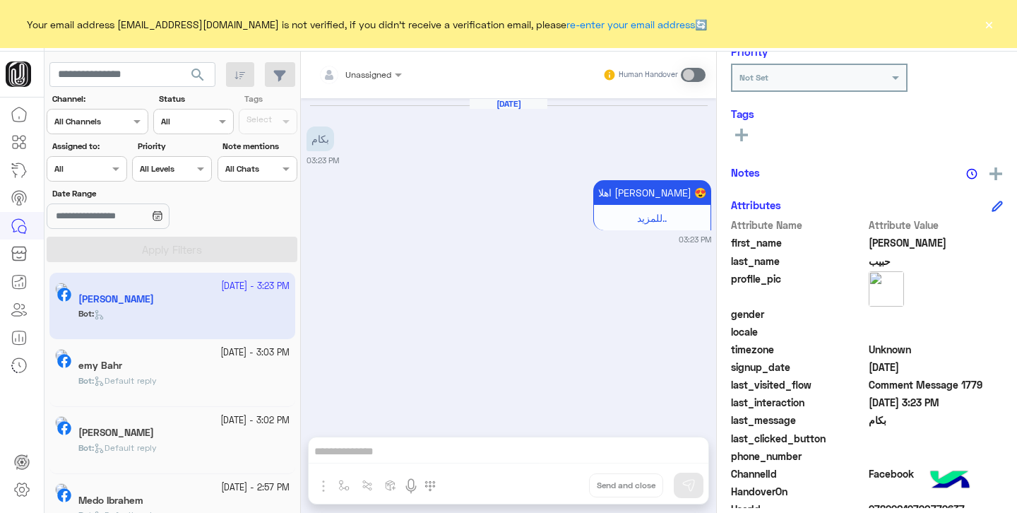
click at [987, 30] on button "×" at bounding box center [989, 24] width 14 height 14
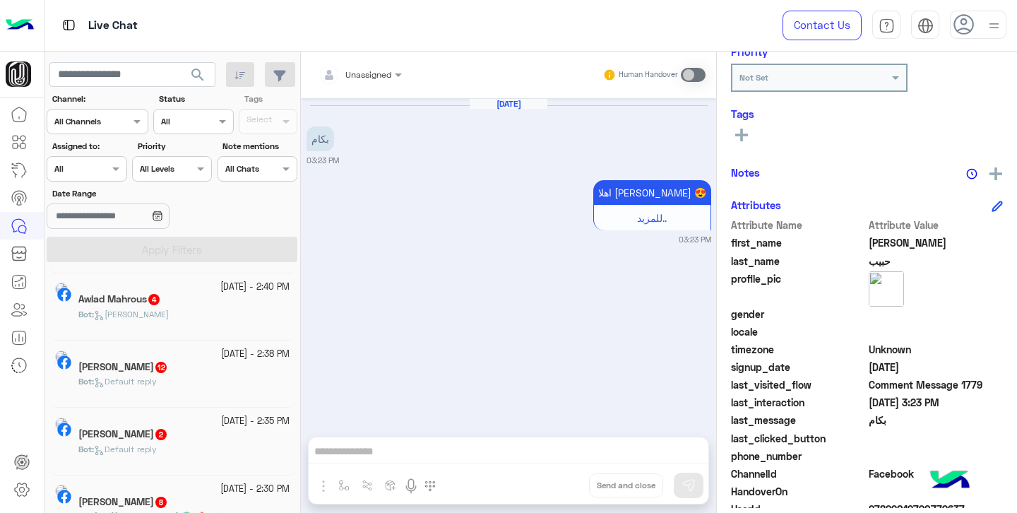
click at [230, 381] on div "Bot : Default reply" at bounding box center [183, 387] width 211 height 25
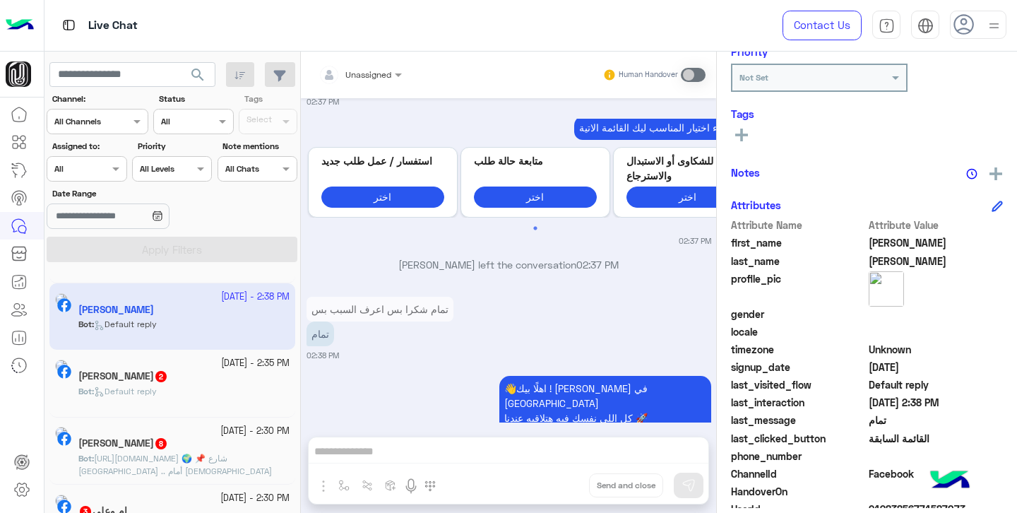
scroll to position [405, 0]
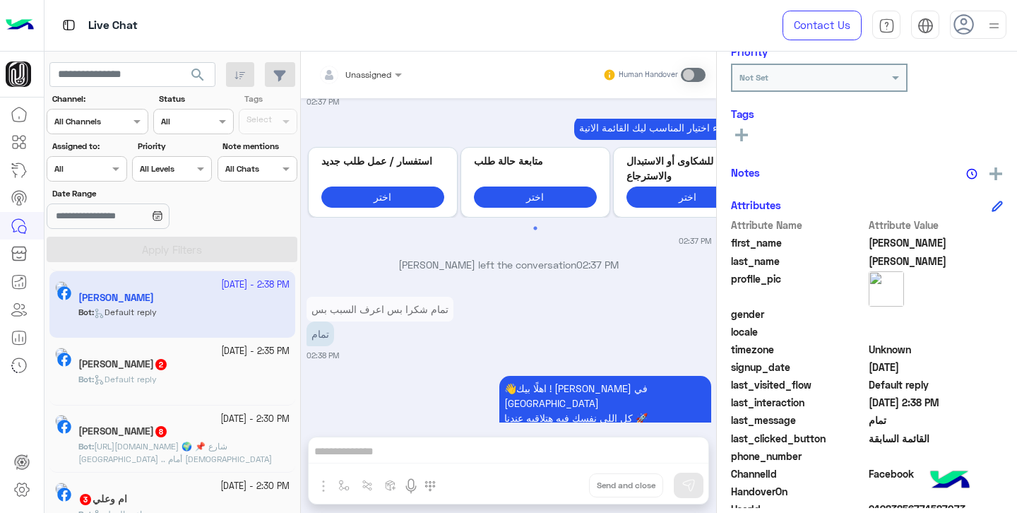
click at [180, 366] on div "Katty Gallotta 2" at bounding box center [183, 365] width 211 height 15
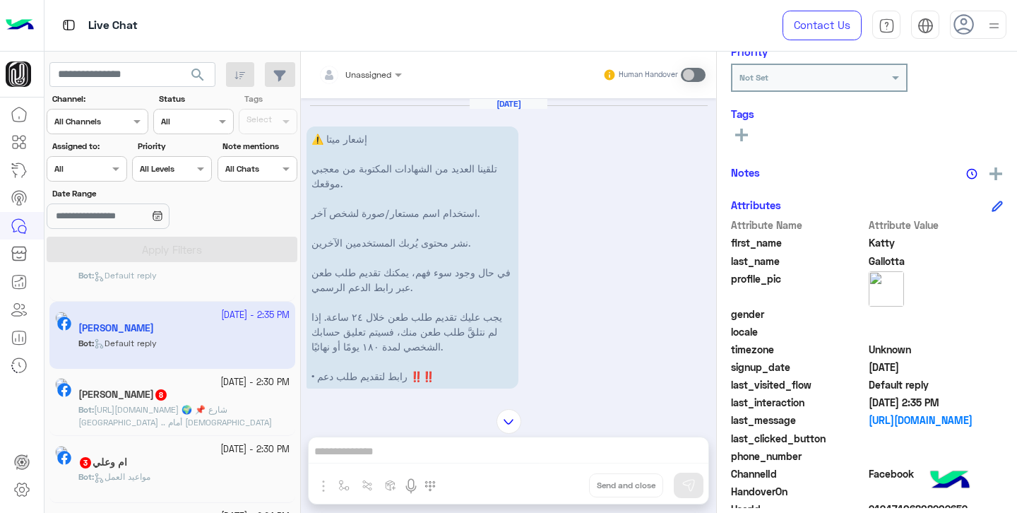
scroll to position [448, 0]
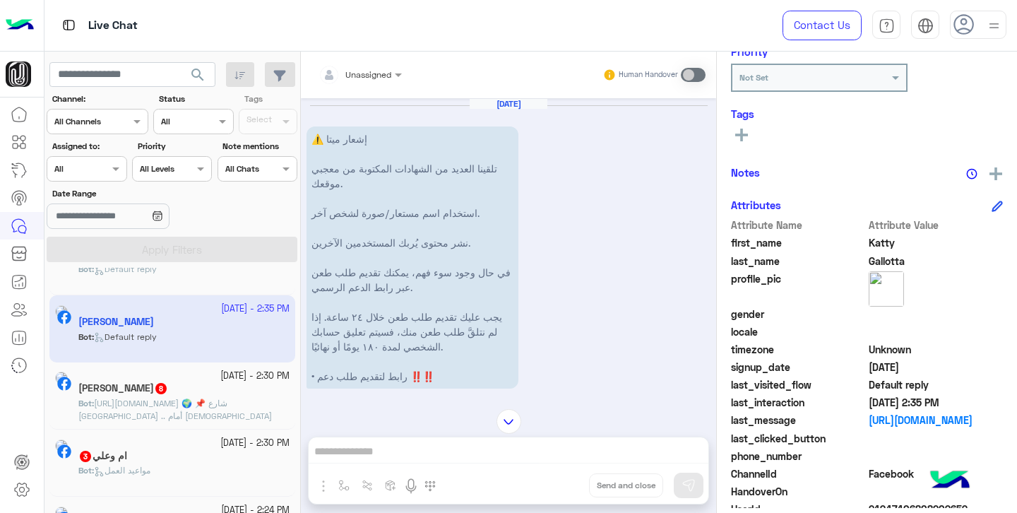
click at [181, 405] on p "Bot : https://maps.app.goo.gl/TmSDRrGbyRhvQCx8A 🌍 📌 شارع مسجد سيدي بشر .. أمام …" at bounding box center [183, 416] width 211 height 38
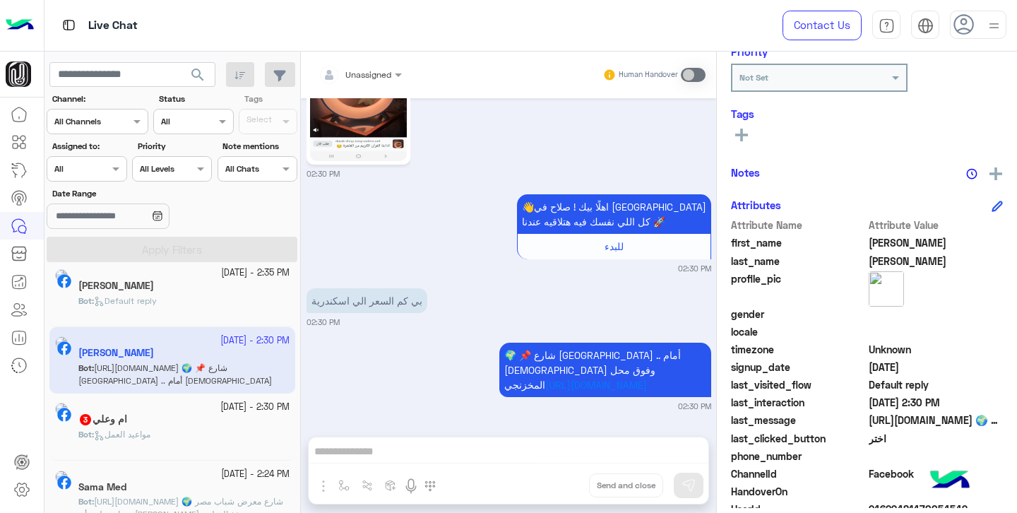
scroll to position [500, 0]
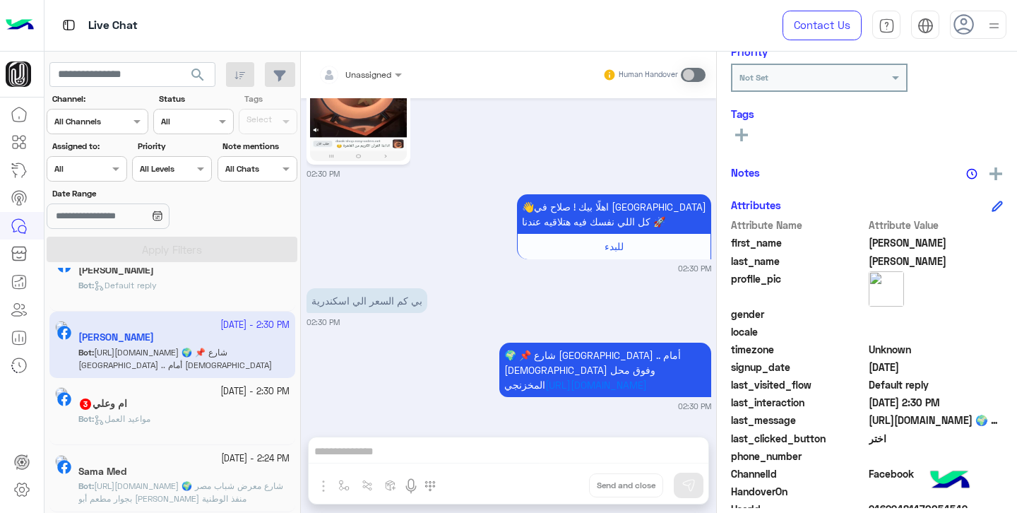
click at [177, 412] on div "ام وعلي 3" at bounding box center [183, 405] width 211 height 15
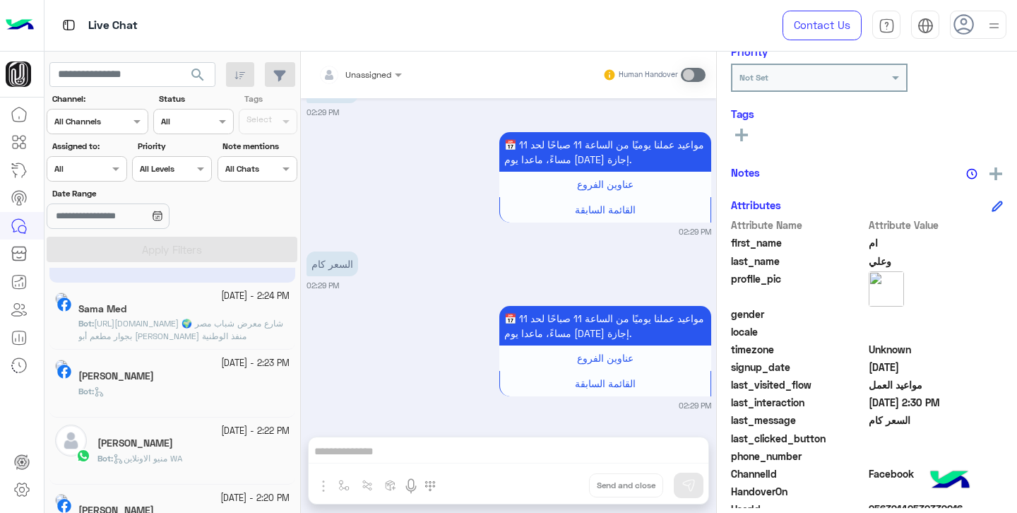
scroll to position [676, 0]
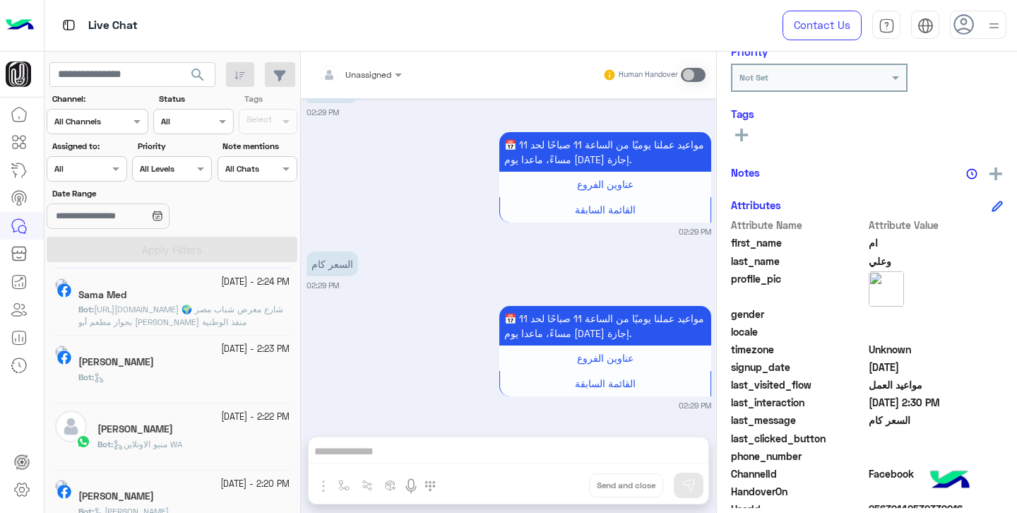
click at [194, 374] on div "Bot :" at bounding box center [183, 383] width 211 height 25
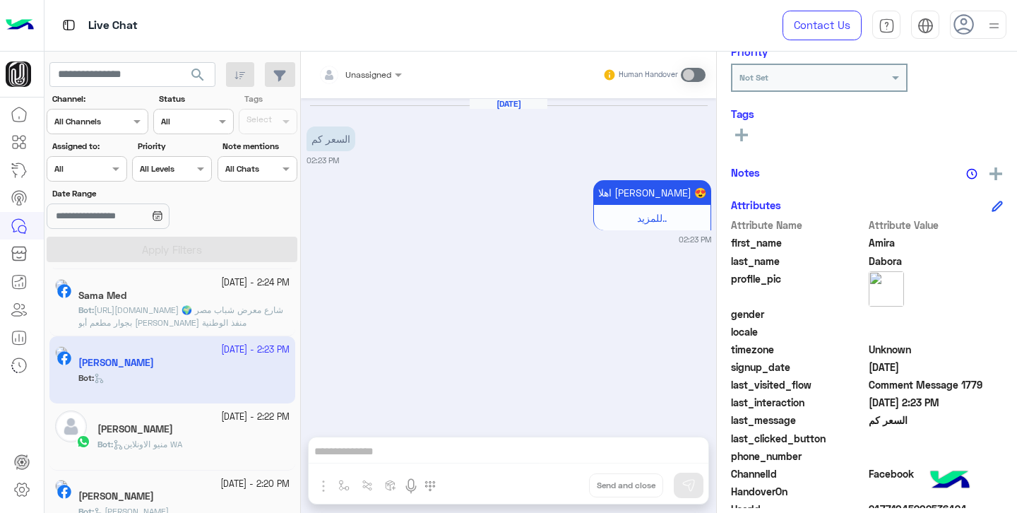
click at [198, 314] on span "https://goo.gl/maps/tUpi9euGTrtNJvY78 🌍 شارع معرض شباب مصر بجوار مطعم أبو هاشم …" at bounding box center [180, 315] width 205 height 23
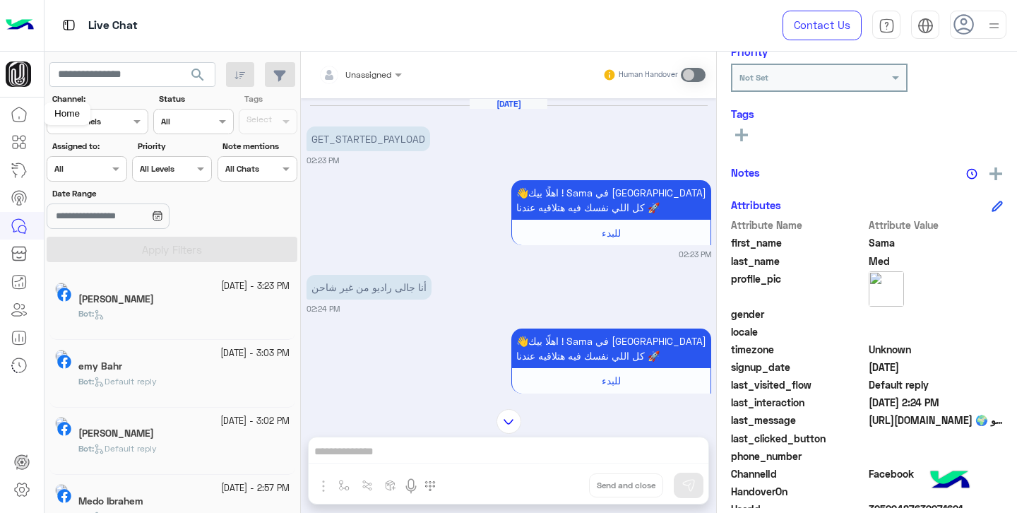
click at [24, 119] on icon at bounding box center [19, 114] width 17 height 17
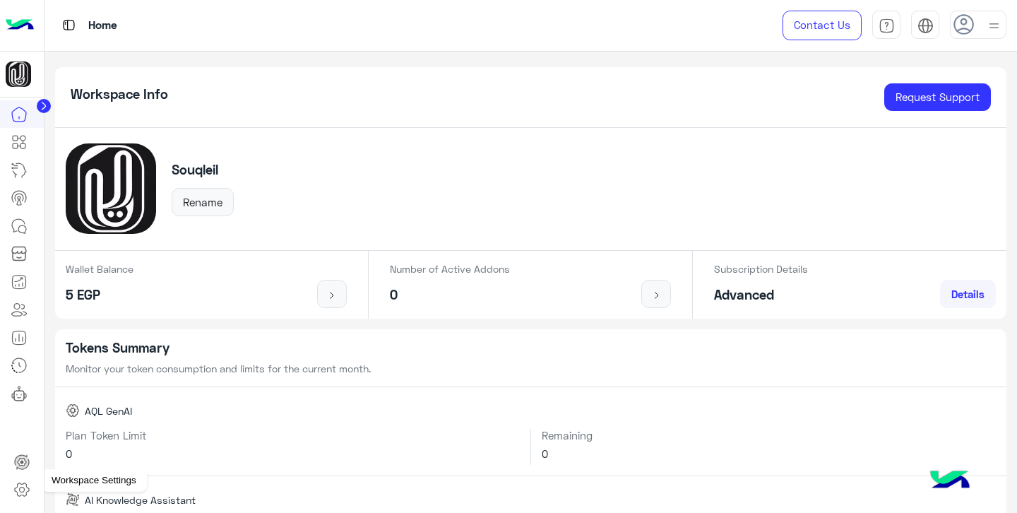
click at [22, 496] on icon at bounding box center [21, 489] width 17 height 17
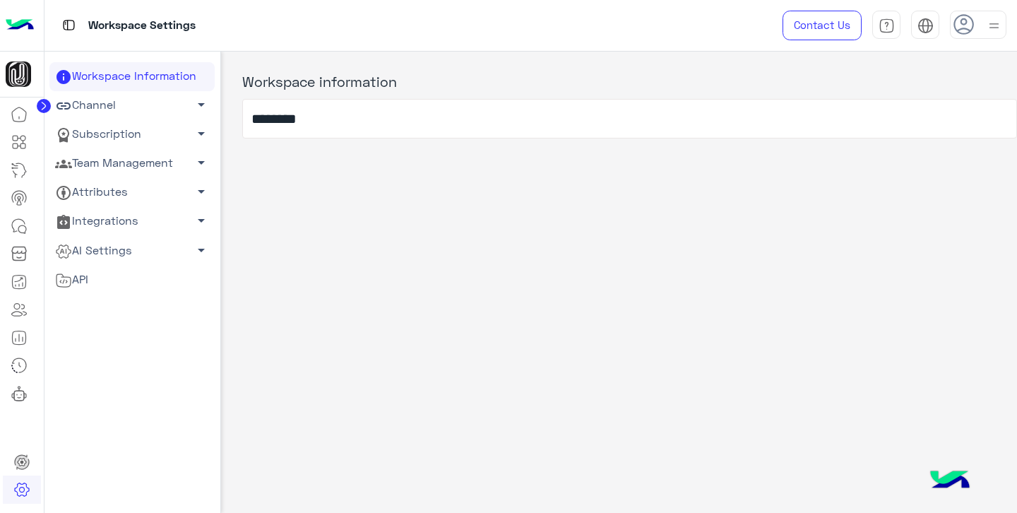
click at [158, 112] on link "Channel arrow_drop_down" at bounding box center [131, 105] width 165 height 29
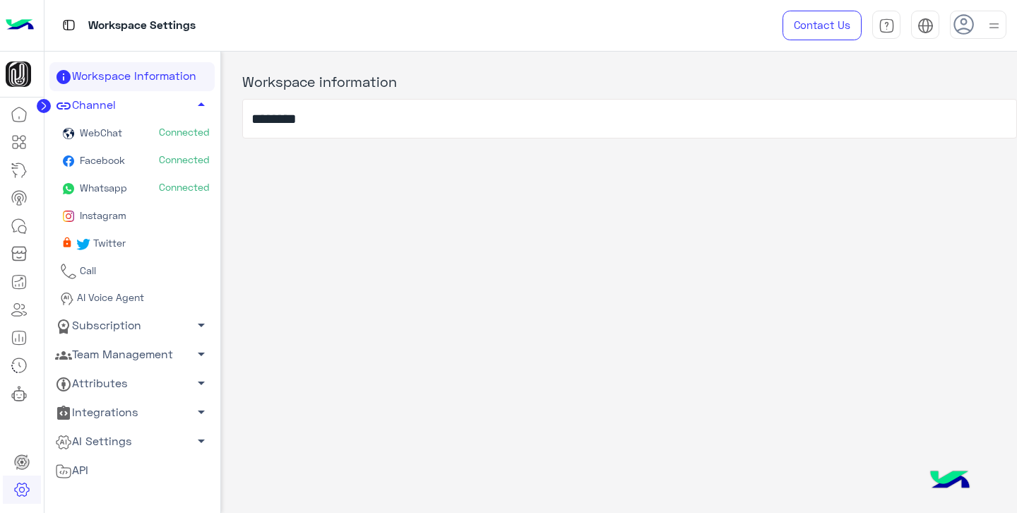
click at [135, 162] on link "Facebook Connected" at bounding box center [131, 162] width 165 height 28
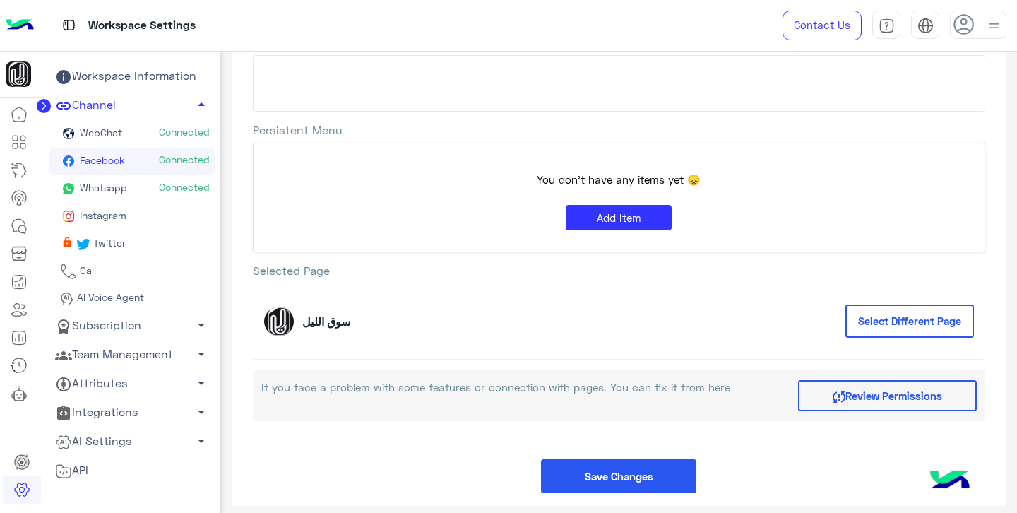
scroll to position [209, 0]
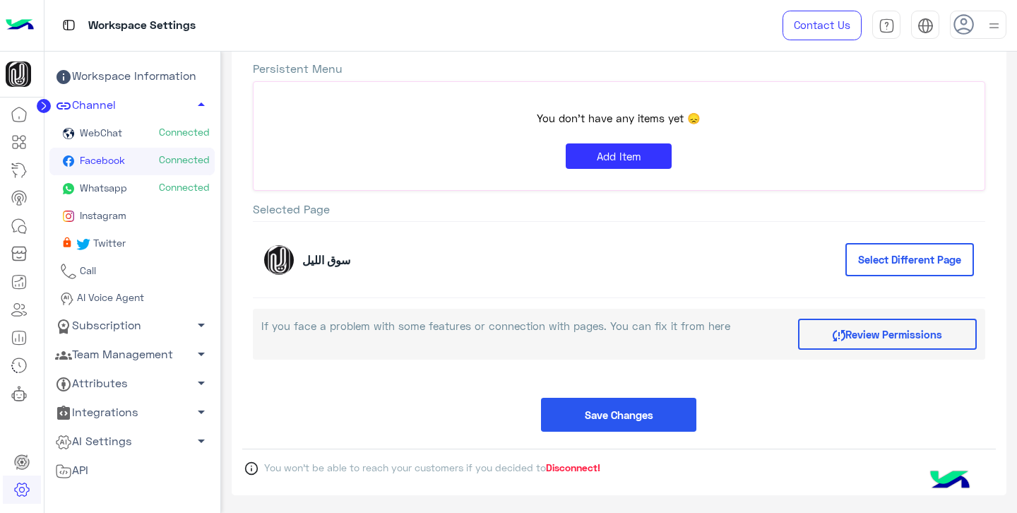
click at [576, 465] on span "Disconnect!" at bounding box center [573, 467] width 54 height 12
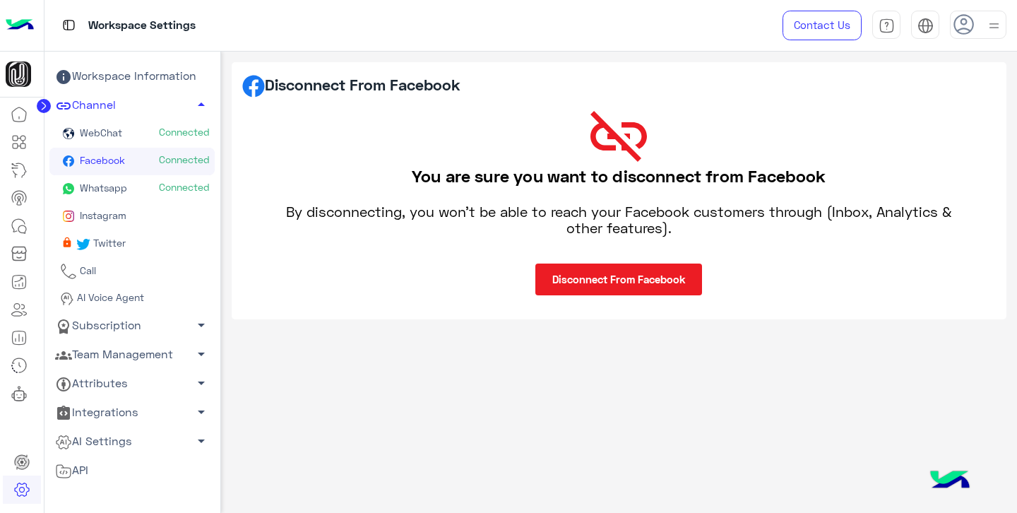
click at [629, 274] on button "Disconnect From Facebook" at bounding box center [618, 279] width 167 height 32
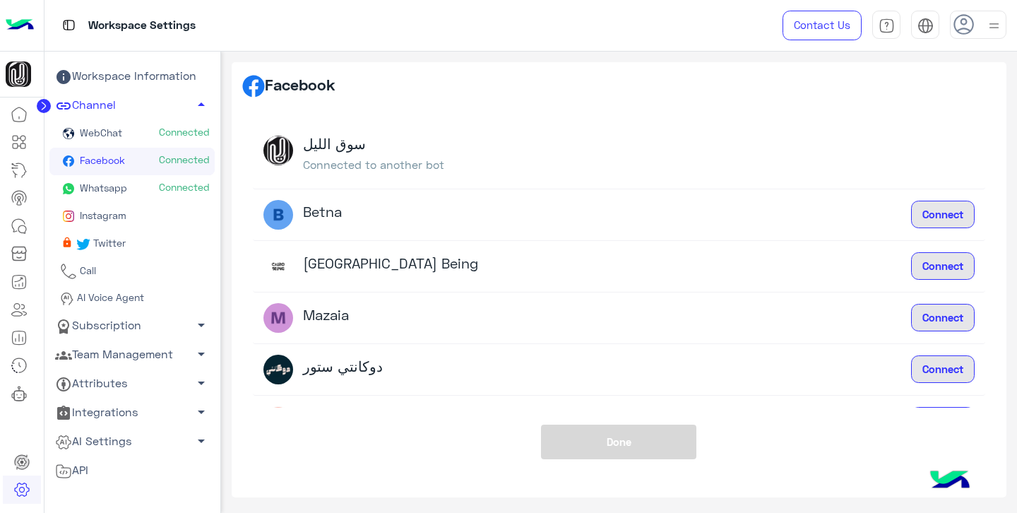
click at [130, 183] on link "Whatsapp Connected" at bounding box center [131, 189] width 165 height 28
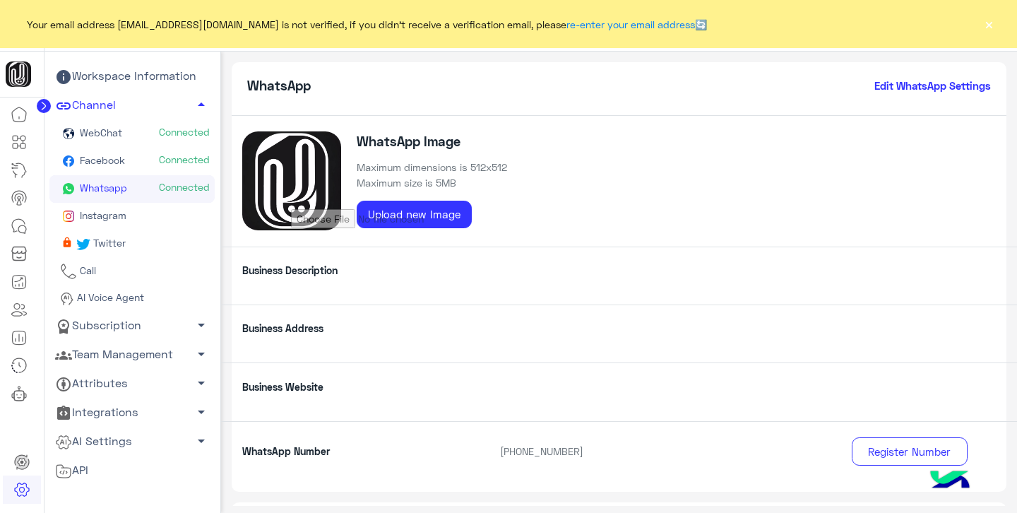
click at [127, 162] on link "Facebook Connected" at bounding box center [131, 162] width 165 height 28
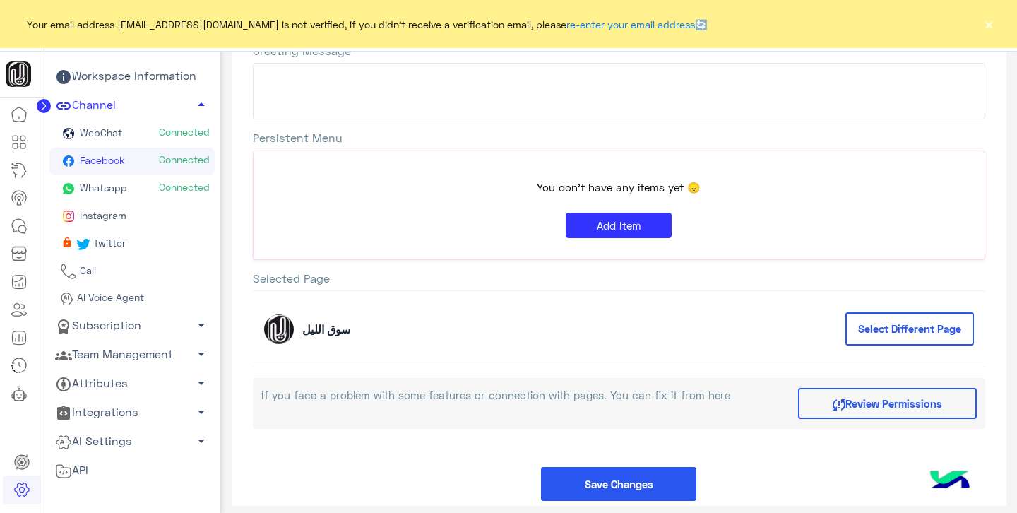
scroll to position [209, 0]
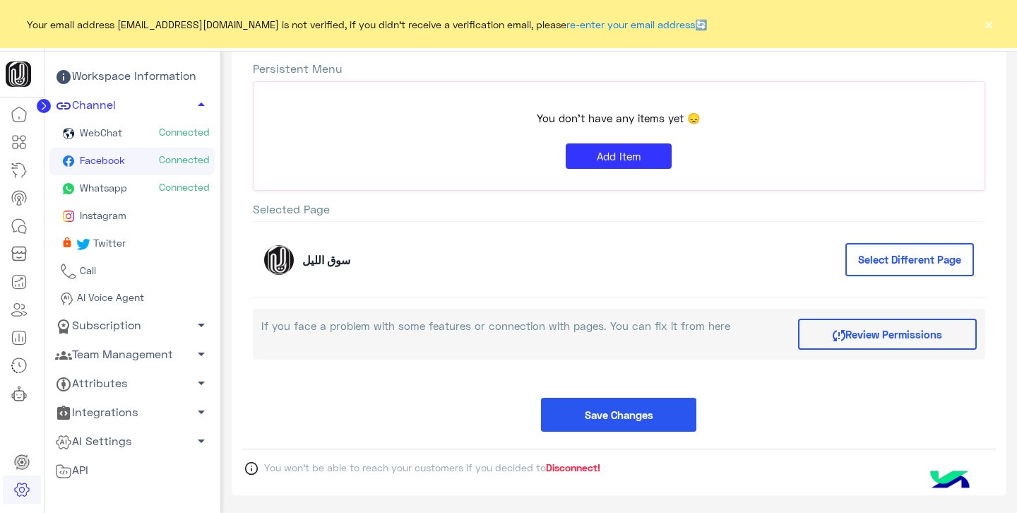
click at [568, 465] on span "Disconnect!" at bounding box center [573, 467] width 54 height 12
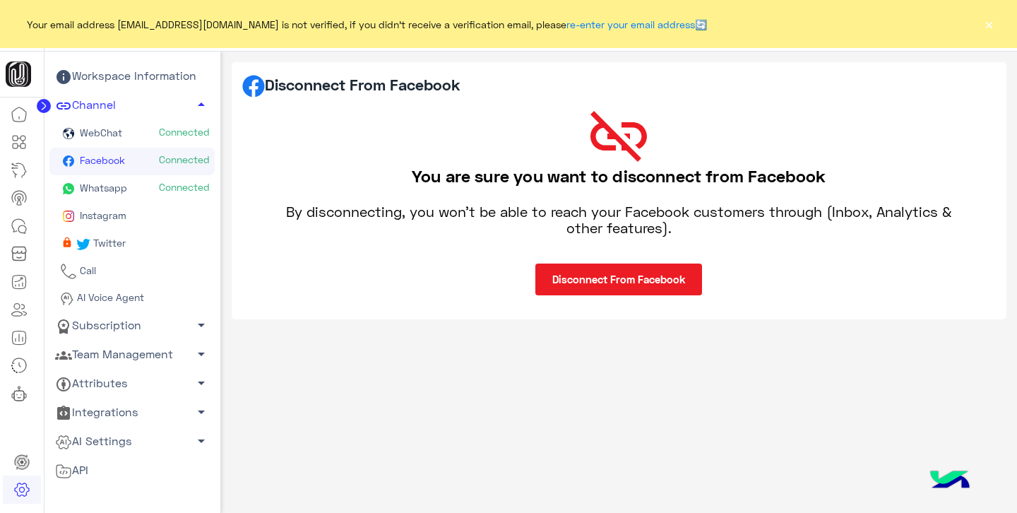
scroll to position [0, 0]
click at [604, 285] on button "Disconnect From Facebook" at bounding box center [618, 279] width 167 height 32
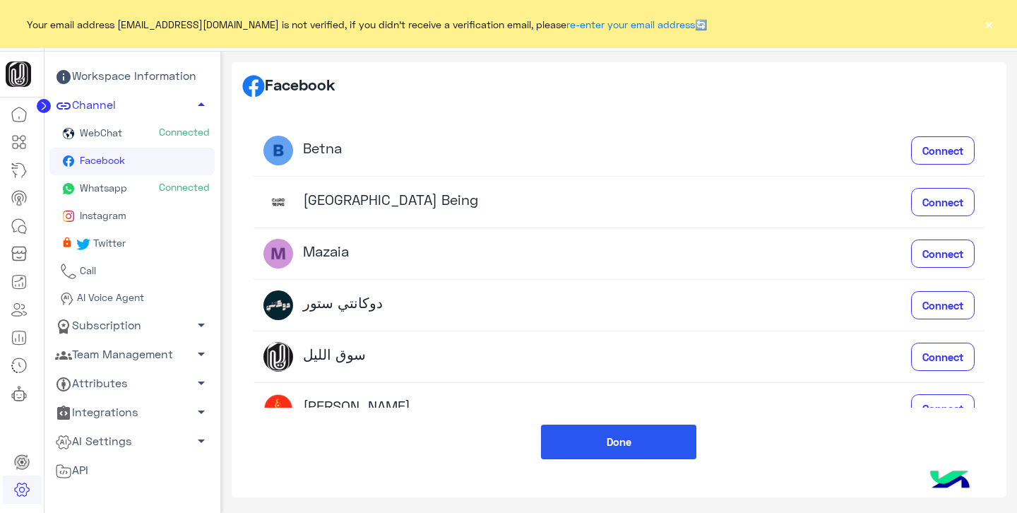
click at [114, 186] on span "Whatsapp" at bounding box center [102, 187] width 50 height 12
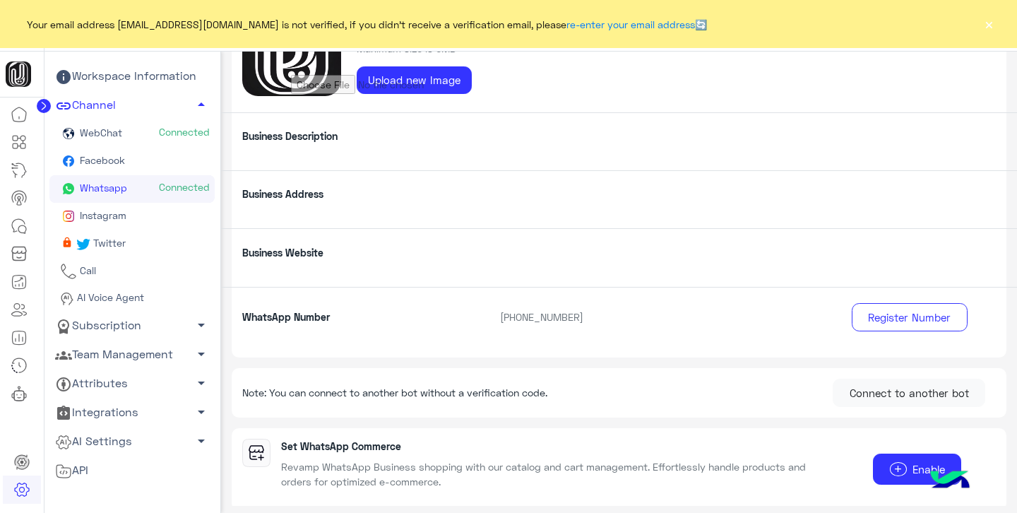
scroll to position [30, 0]
